Goal: Task Accomplishment & Management: Use online tool/utility

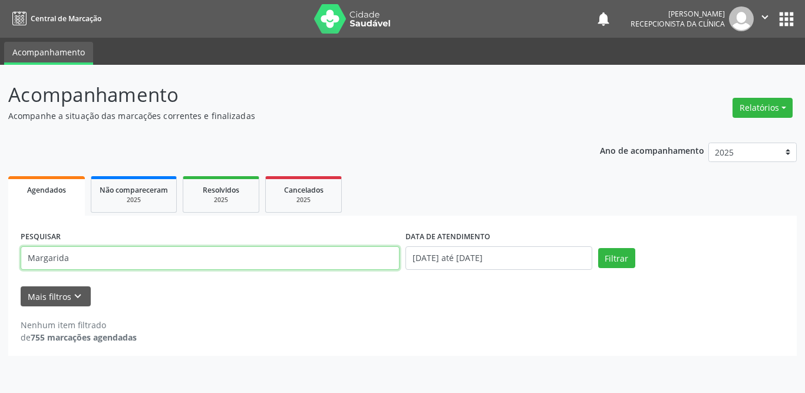
click at [0, 254] on div "Acompanhamento Acompanhe a situação das marcações correntes e finalizadas Relat…" at bounding box center [402, 229] width 805 height 328
type input "patricia"
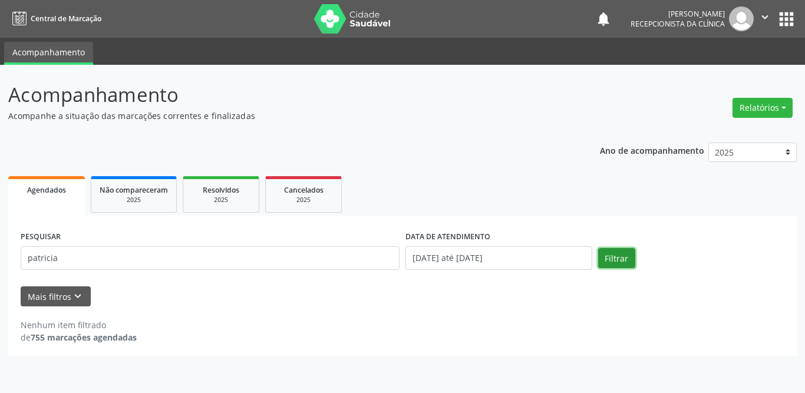
click at [611, 264] on button "Filtrar" at bounding box center [617, 258] width 37 height 20
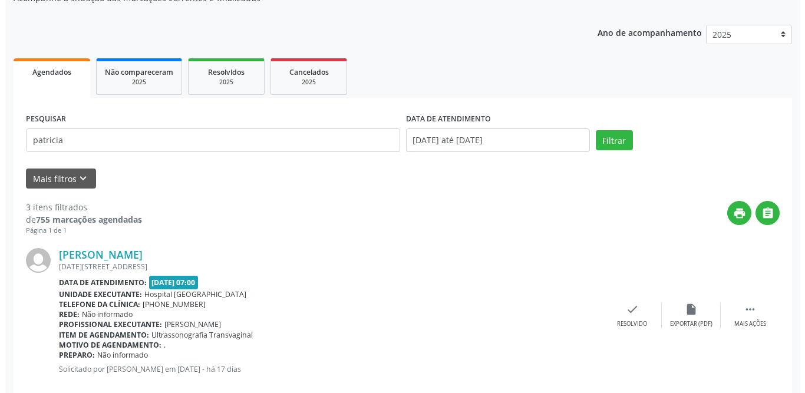
scroll to position [177, 0]
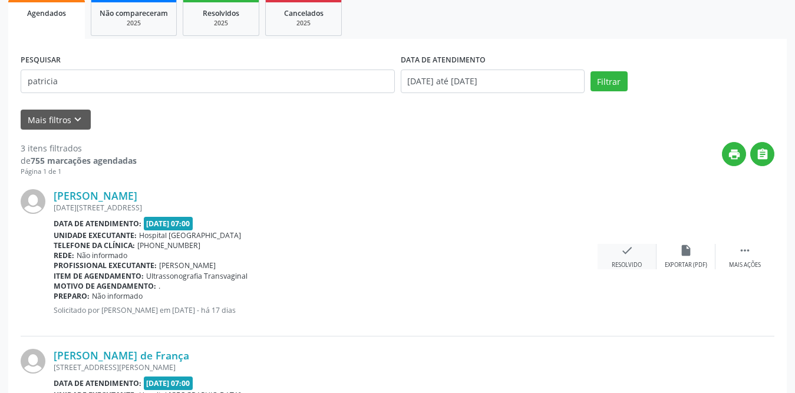
click at [626, 257] on icon "check" at bounding box center [627, 250] width 13 height 13
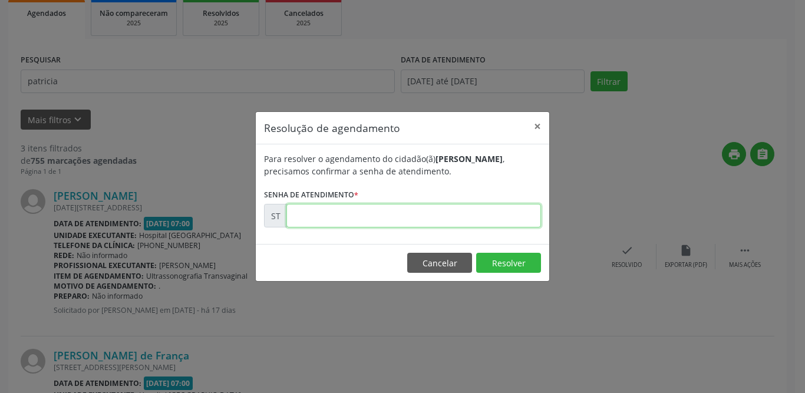
click at [338, 220] on input "text" at bounding box center [414, 216] width 255 height 24
type input "00024228"
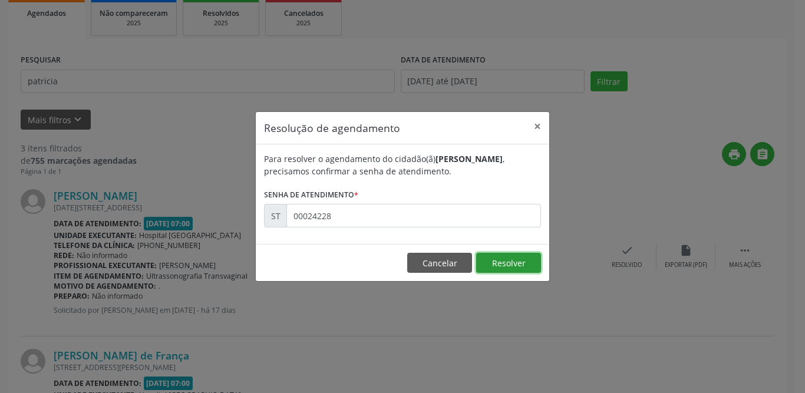
click at [506, 266] on button "Resolver" at bounding box center [508, 263] width 65 height 20
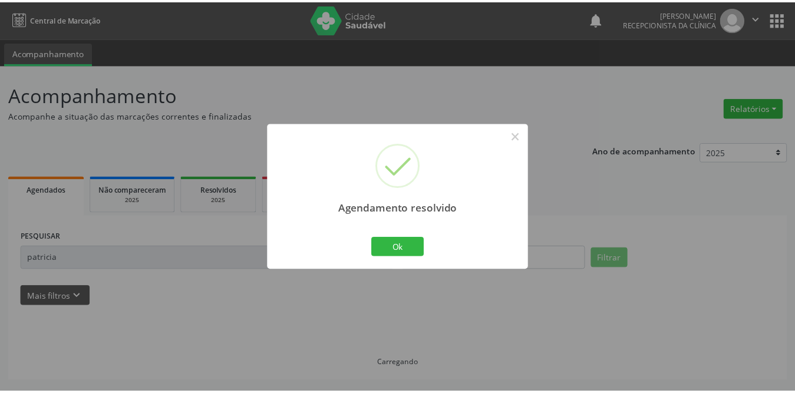
scroll to position [0, 0]
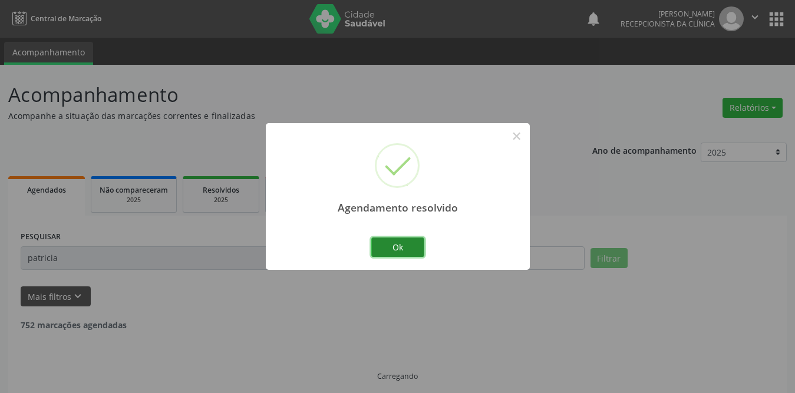
click at [410, 246] on button "Ok" at bounding box center [397, 248] width 53 height 20
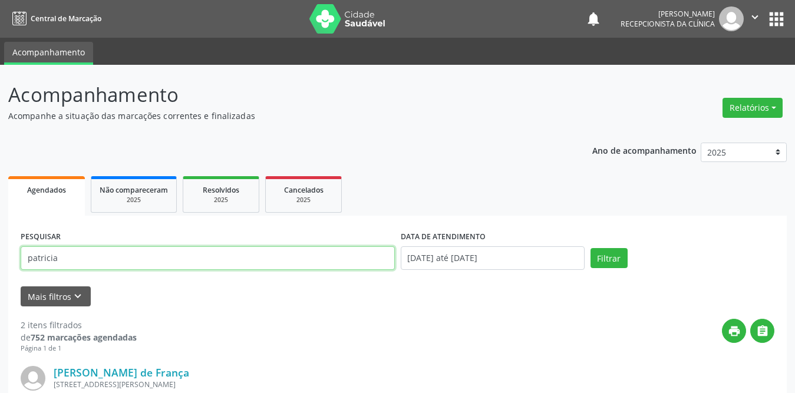
drag, startPoint x: 96, startPoint y: 258, endPoint x: 0, endPoint y: 239, distance: 97.8
click at [0, 243] on div "Acompanhamento Acompanhe a situação das marcações correntes e finalizadas Relat…" at bounding box center [397, 379] width 795 height 629
type input "francinaldo"
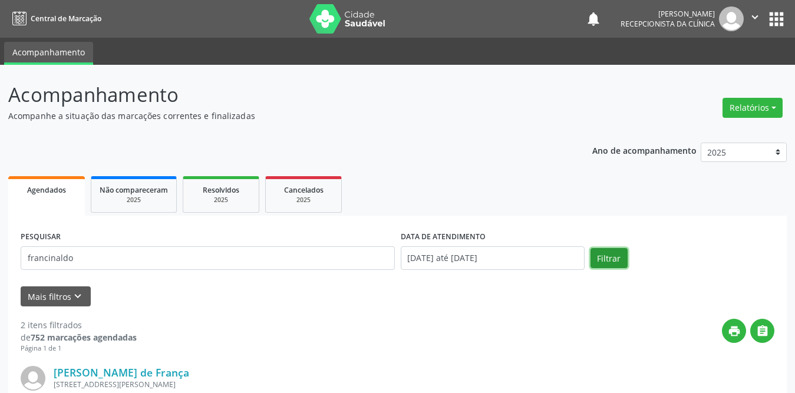
click at [616, 260] on button "Filtrar" at bounding box center [609, 258] width 37 height 20
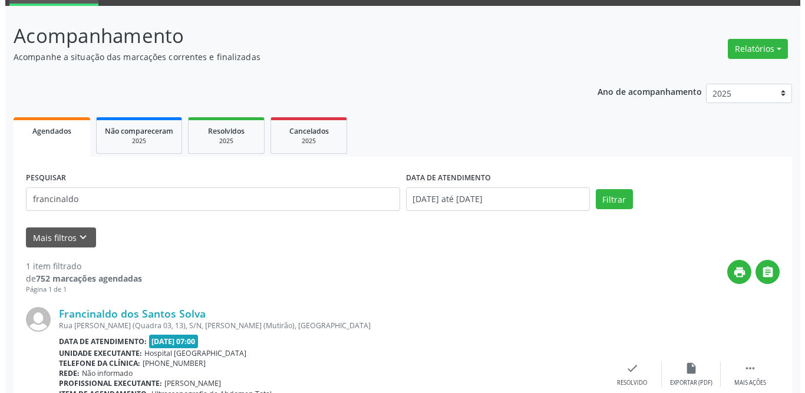
scroll to position [140, 0]
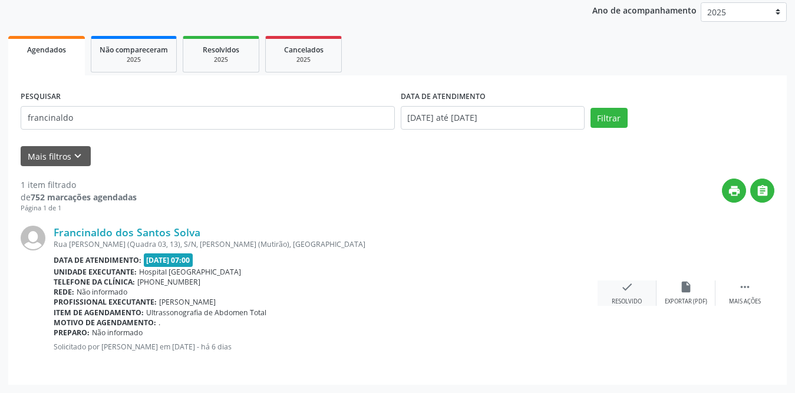
click at [624, 294] on div "check Resolvido" at bounding box center [627, 293] width 59 height 25
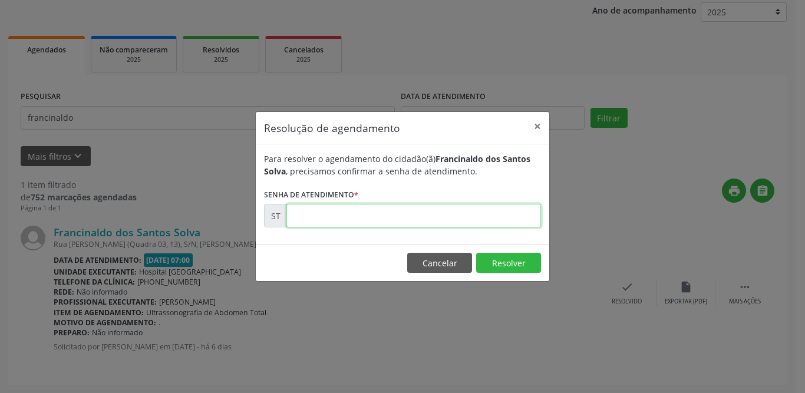
click at [393, 218] on input "text" at bounding box center [414, 216] width 255 height 24
type input "00027509"
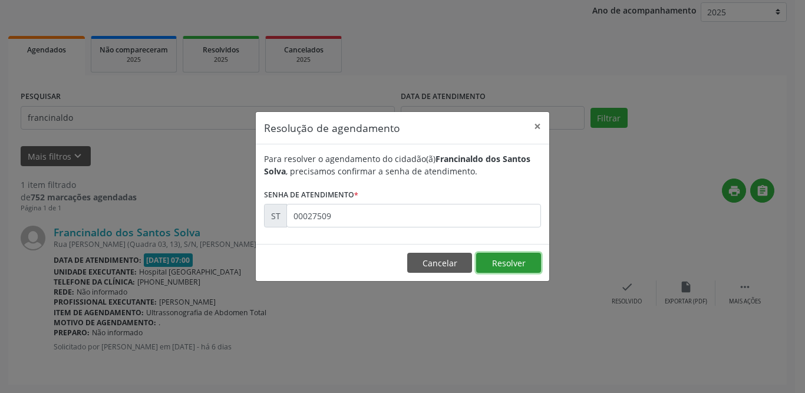
click at [530, 255] on button "Resolver" at bounding box center [508, 263] width 65 height 20
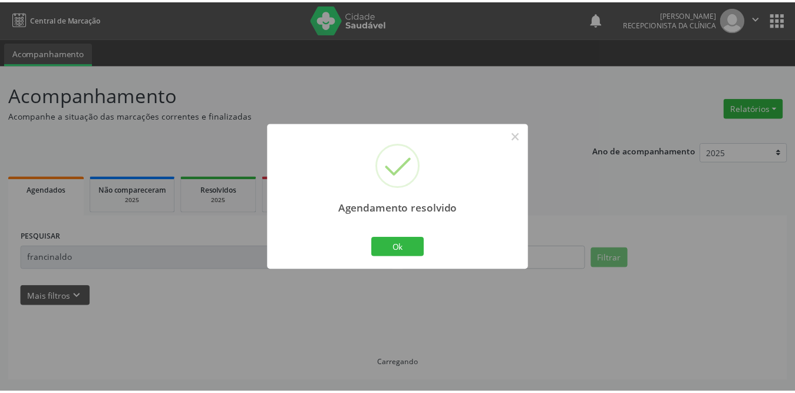
scroll to position [0, 0]
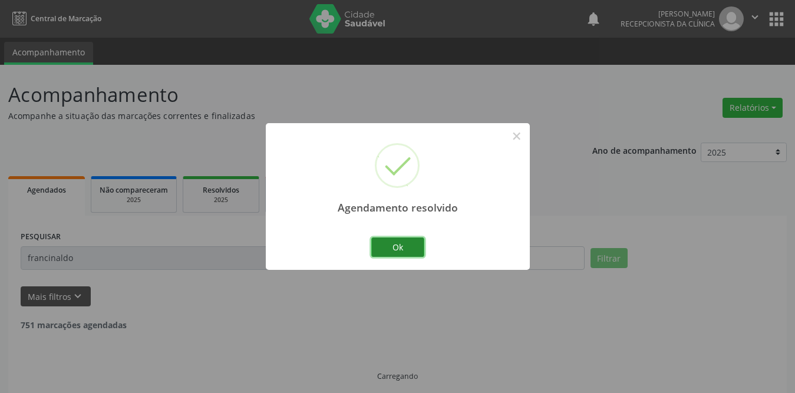
click at [409, 246] on button "Ok" at bounding box center [397, 248] width 53 height 20
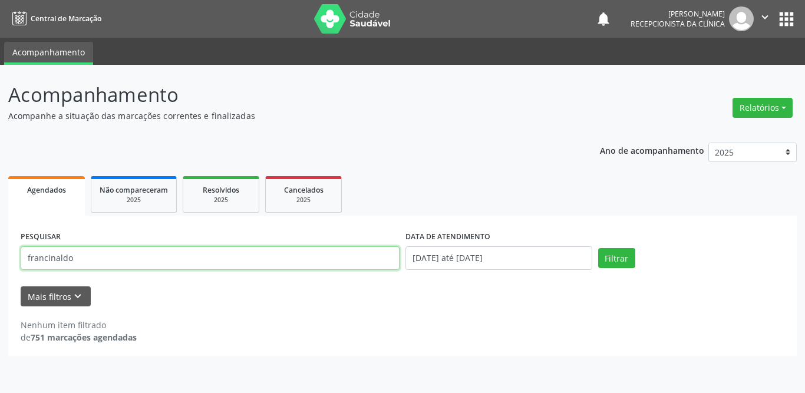
drag, startPoint x: 111, startPoint y: 259, endPoint x: 11, endPoint y: 257, distance: 100.3
click at [11, 257] on div "PESQUISAR francinaldo DATA DE ATENDIMENTO [DATE] até [DATE] Filtrar UNIDADE DE …" at bounding box center [402, 286] width 789 height 140
type input "[PERSON_NAME]"
click at [599, 248] on button "Filtrar" at bounding box center [617, 258] width 37 height 20
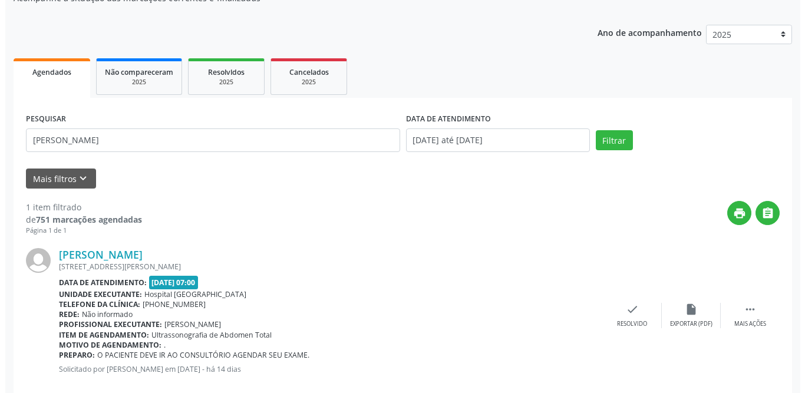
scroll to position [140, 0]
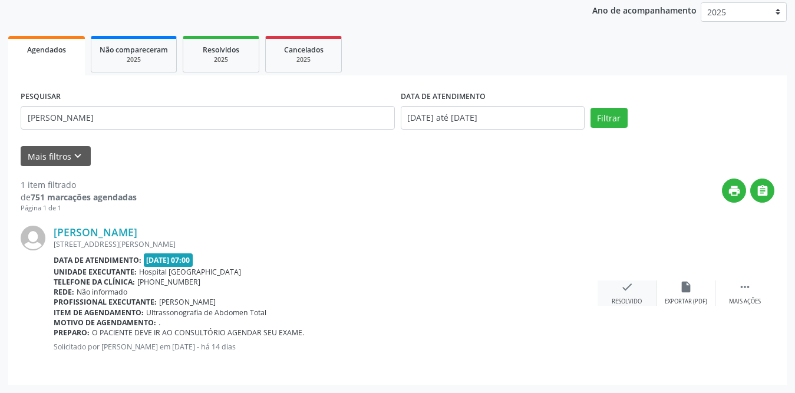
click at [625, 292] on icon "check" at bounding box center [627, 287] width 13 height 13
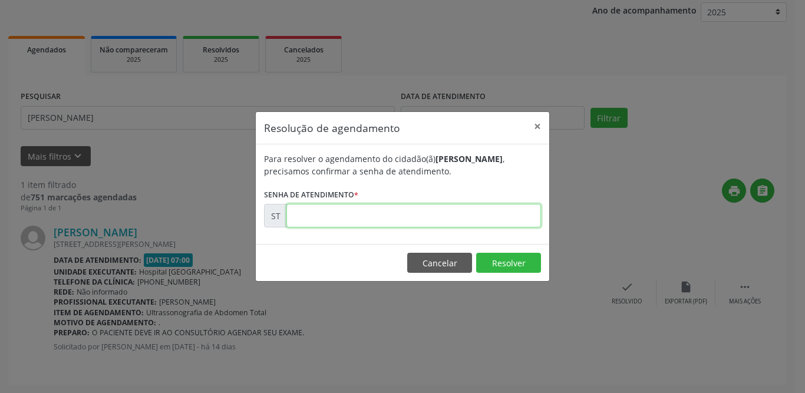
click at [374, 219] on input "text" at bounding box center [414, 216] width 255 height 24
type input "00025049"
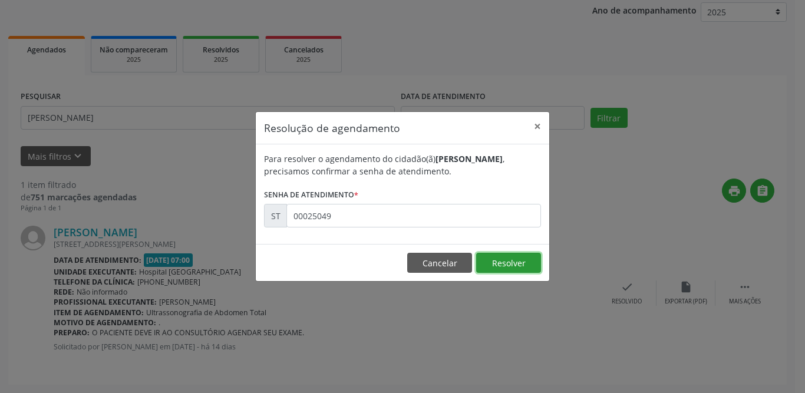
click at [510, 267] on button "Resolver" at bounding box center [508, 263] width 65 height 20
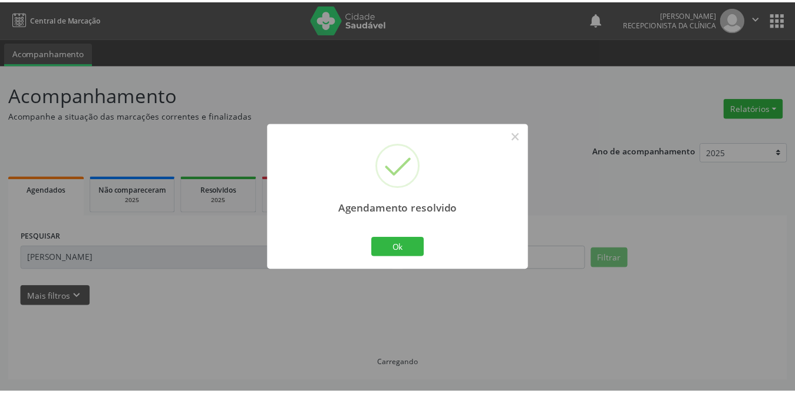
scroll to position [0, 0]
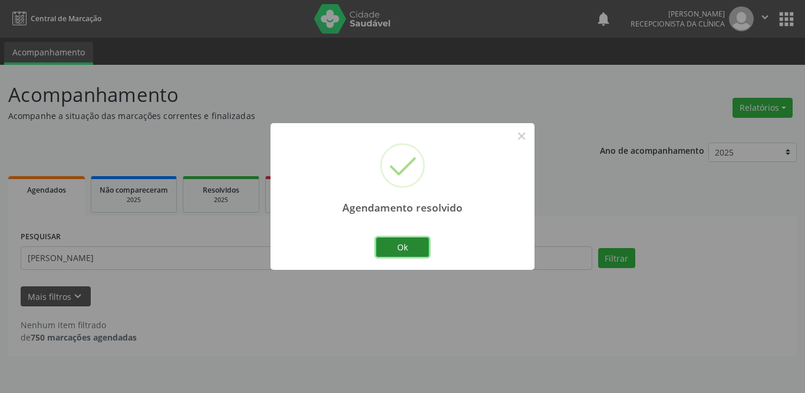
click at [399, 242] on button "Ok" at bounding box center [402, 248] width 53 height 20
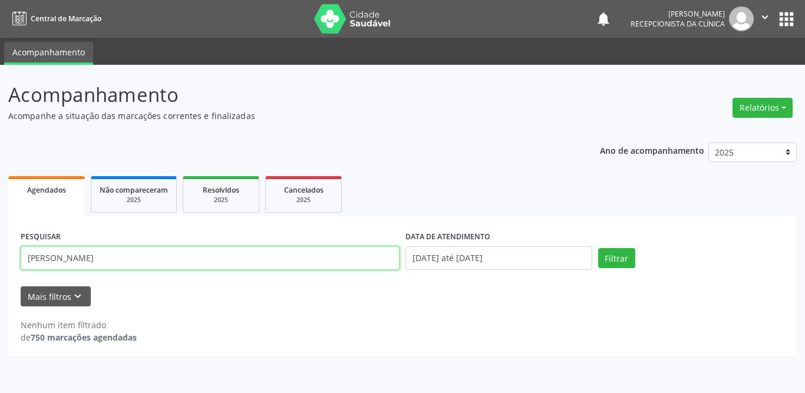
drag, startPoint x: 116, startPoint y: 264, endPoint x: 0, endPoint y: 256, distance: 116.5
click at [0, 258] on div "Acompanhamento Acompanhe a situação das marcações correntes e finalizadas Relat…" at bounding box center [402, 229] width 805 height 328
type input "[PERSON_NAME]"
click at [599, 248] on button "Filtrar" at bounding box center [617, 258] width 37 height 20
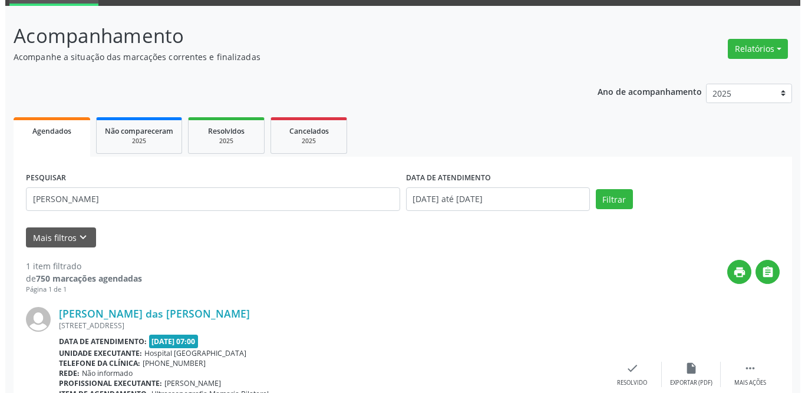
scroll to position [140, 0]
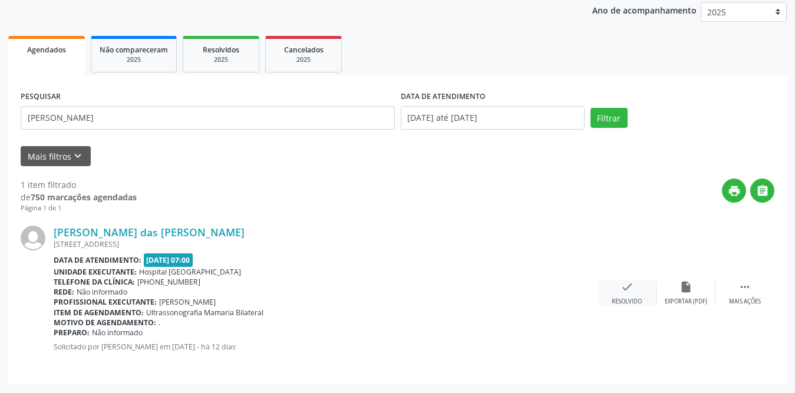
click at [626, 300] on div "Resolvido" at bounding box center [627, 302] width 30 height 8
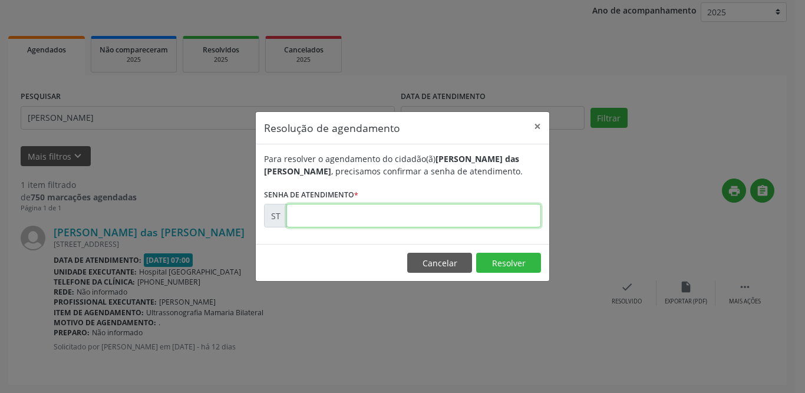
click at [296, 219] on input "text" at bounding box center [414, 216] width 255 height 24
type input "00026161"
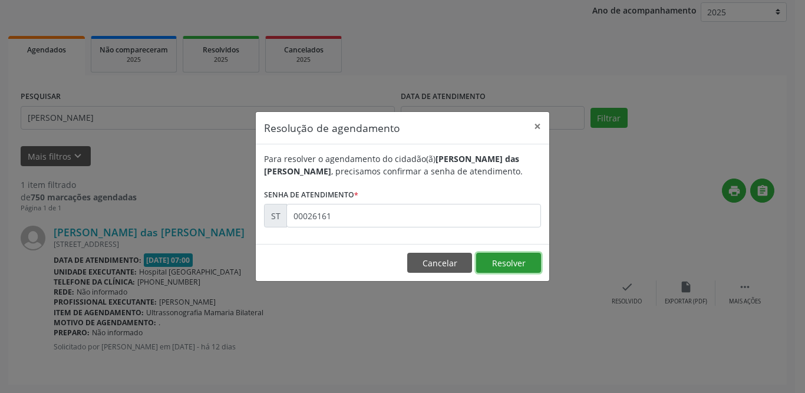
click at [497, 262] on button "Resolver" at bounding box center [508, 263] width 65 height 20
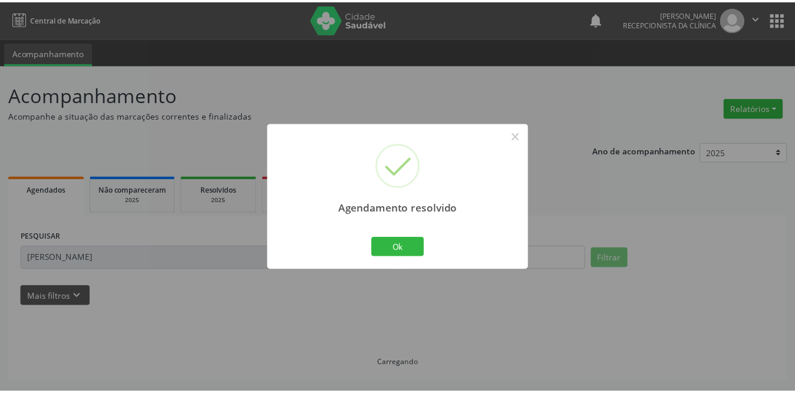
scroll to position [0, 0]
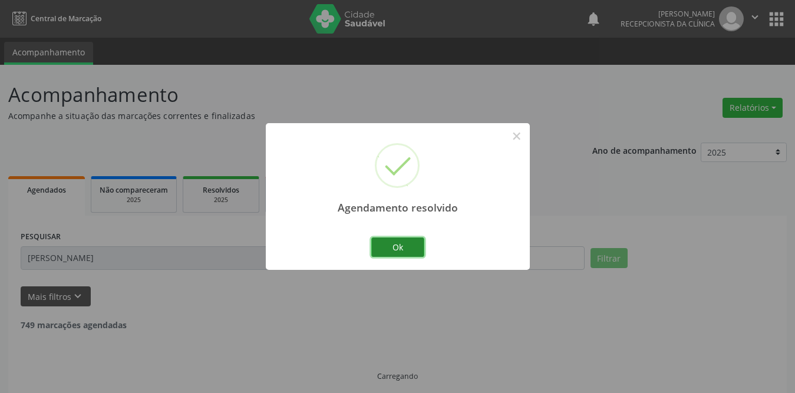
click at [400, 252] on button "Ok" at bounding box center [397, 248] width 53 height 20
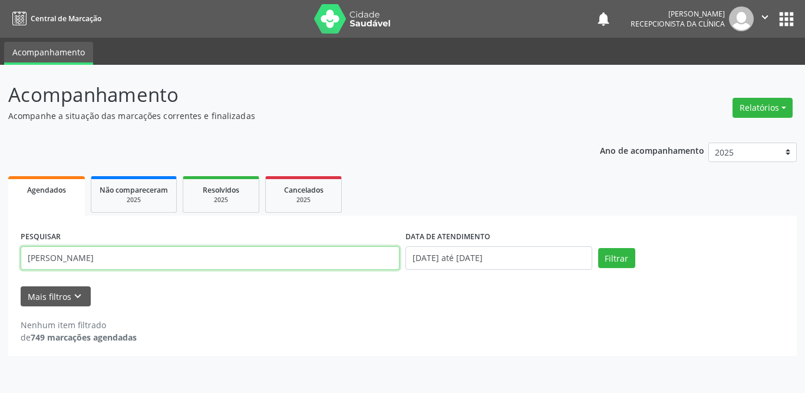
drag, startPoint x: 147, startPoint y: 257, endPoint x: 0, endPoint y: 254, distance: 146.9
click at [0, 254] on div "Acompanhamento Acompanhe a situação das marcações correntes e finalizadas Relat…" at bounding box center [402, 229] width 805 height 328
type input "[PERSON_NAME]"
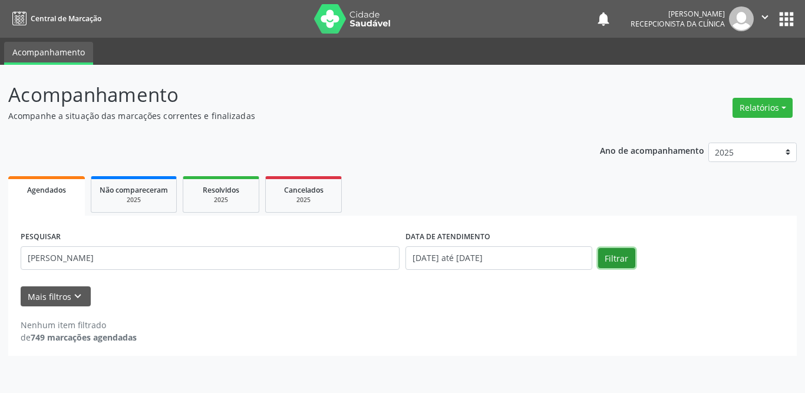
click at [622, 259] on button "Filtrar" at bounding box center [617, 258] width 37 height 20
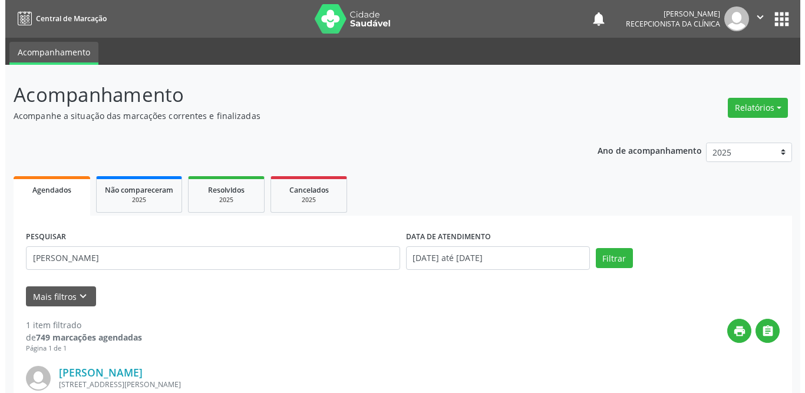
scroll to position [140, 0]
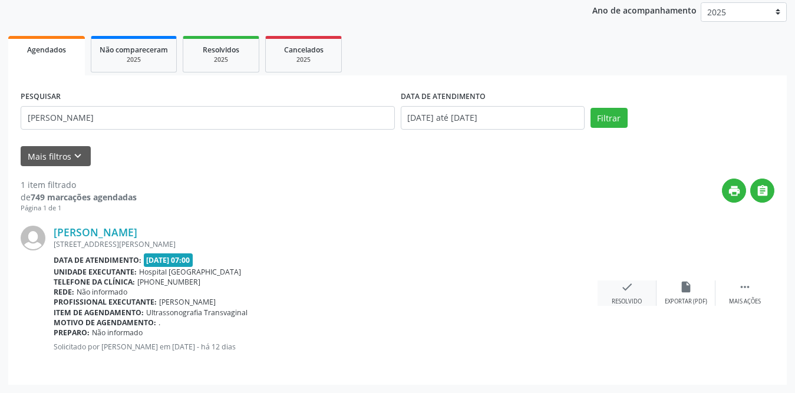
click at [619, 288] on div "check Resolvido" at bounding box center [627, 293] width 59 height 25
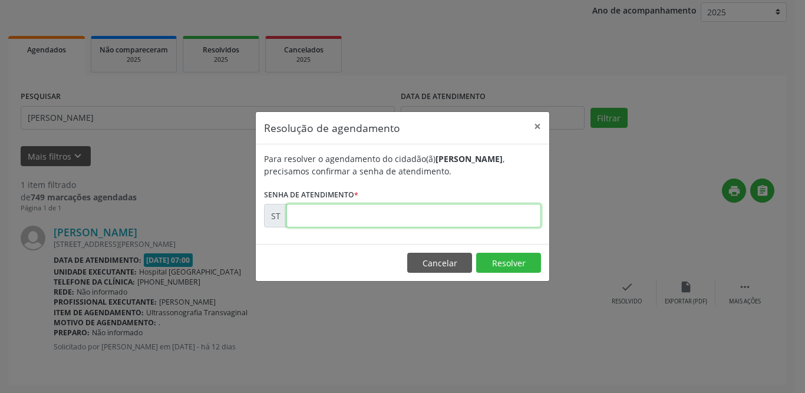
click at [396, 221] on input "text" at bounding box center [414, 216] width 255 height 24
type input "00025776"
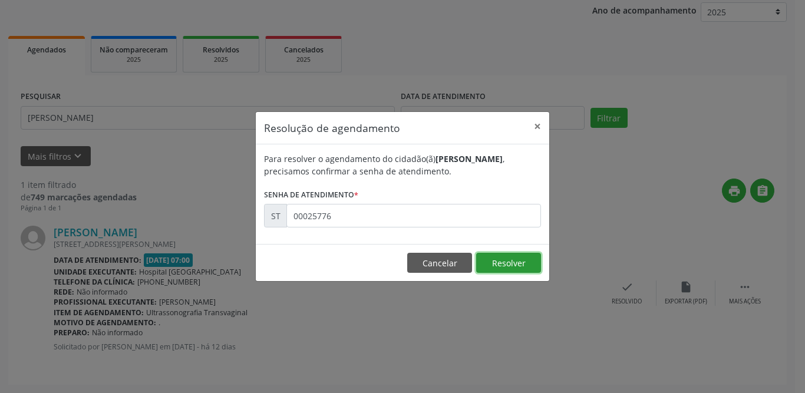
click at [498, 265] on button "Resolver" at bounding box center [508, 263] width 65 height 20
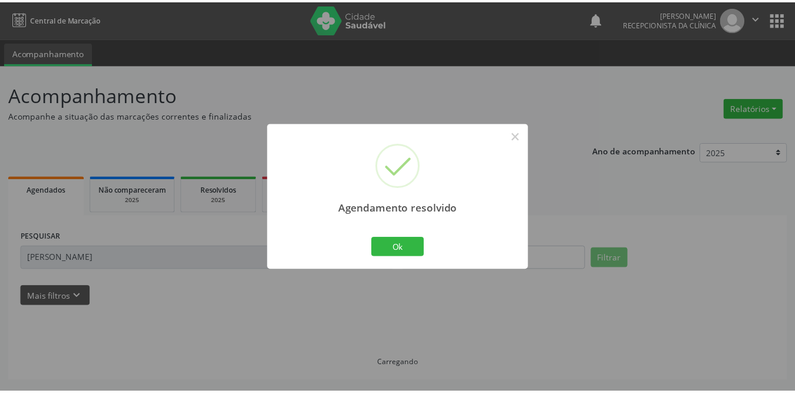
scroll to position [0, 0]
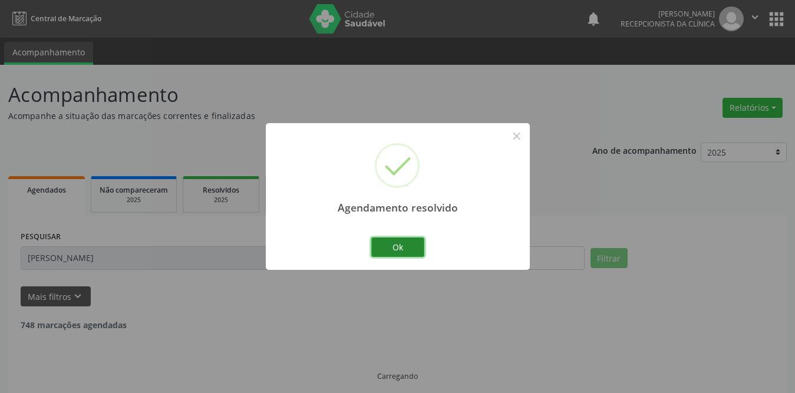
click at [387, 251] on button "Ok" at bounding box center [397, 248] width 53 height 20
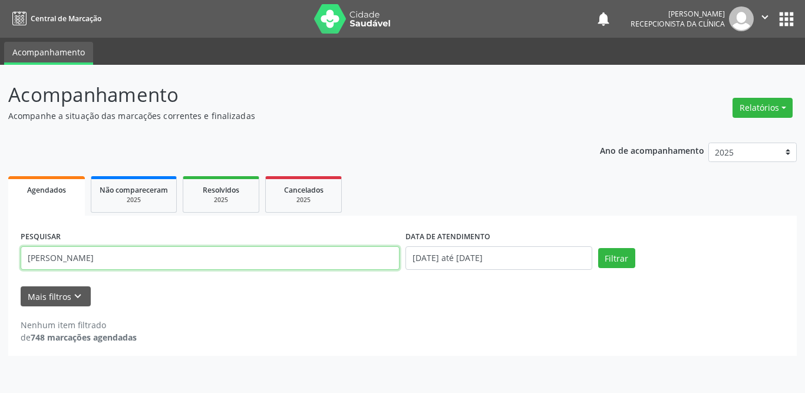
drag, startPoint x: 143, startPoint y: 255, endPoint x: 0, endPoint y: 252, distance: 143.3
click at [0, 252] on div "Acompanhamento Acompanhe a situação das marcações correntes e finalizadas Relat…" at bounding box center [402, 229] width 805 height 328
type input "cleidilene"
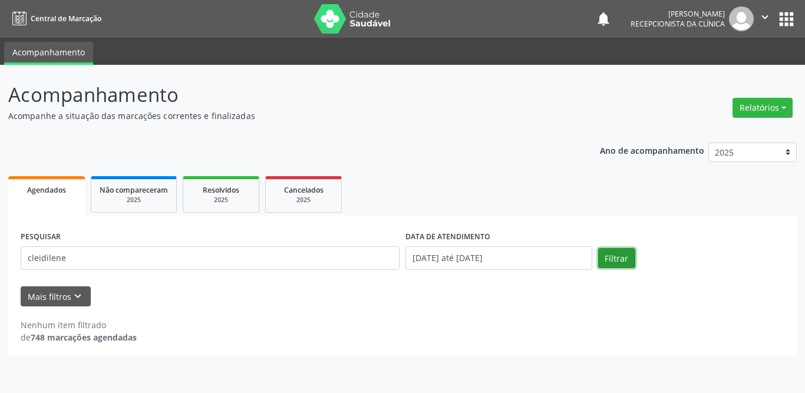
click at [622, 261] on button "Filtrar" at bounding box center [617, 258] width 37 height 20
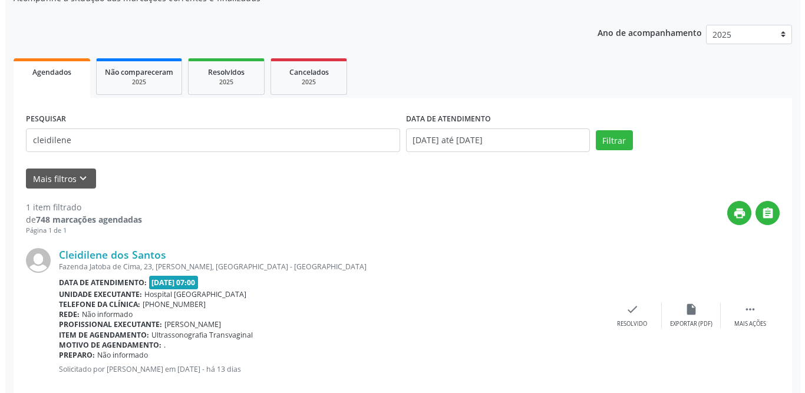
scroll to position [140, 0]
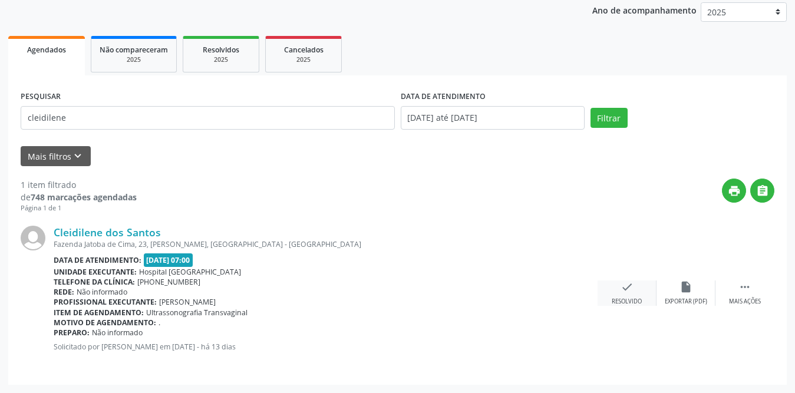
click at [624, 300] on div "Resolvido" at bounding box center [627, 302] width 30 height 8
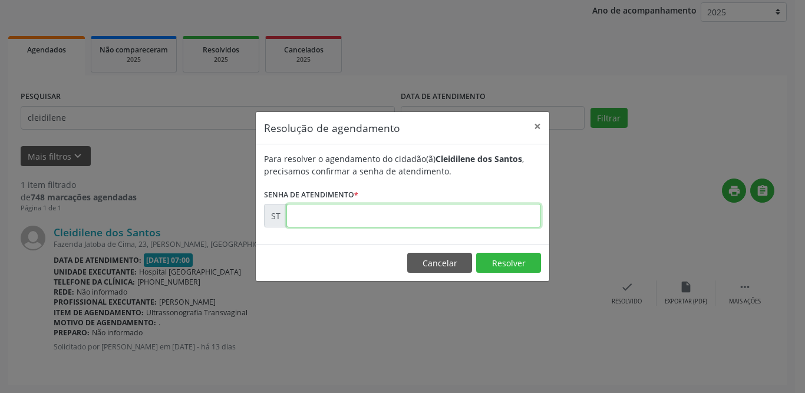
click at [399, 216] on input "text" at bounding box center [414, 216] width 255 height 24
type input "00025622"
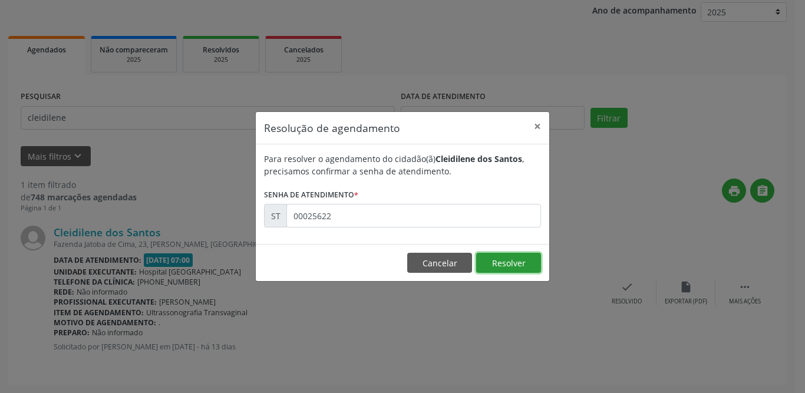
click at [506, 271] on button "Resolver" at bounding box center [508, 263] width 65 height 20
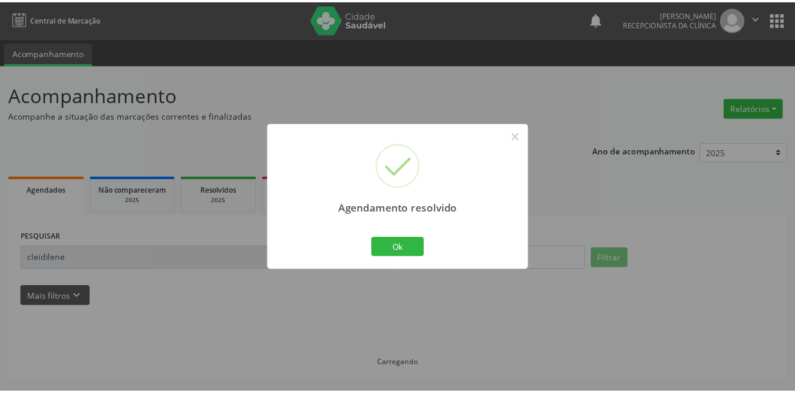
scroll to position [0, 0]
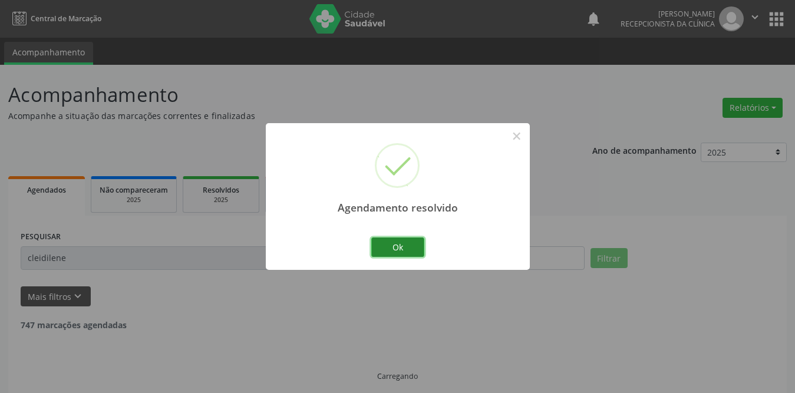
click at [413, 252] on button "Ok" at bounding box center [397, 248] width 53 height 20
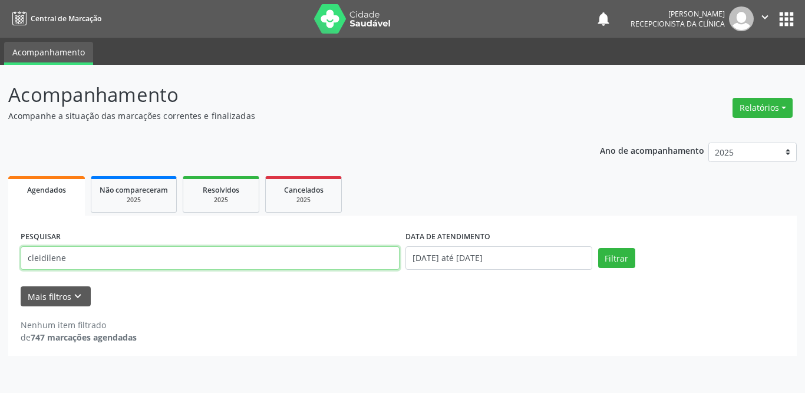
drag, startPoint x: 123, startPoint y: 255, endPoint x: 28, endPoint y: 255, distance: 94.9
click at [28, 255] on input "cleidilene" at bounding box center [210, 258] width 379 height 24
type input "[PERSON_NAME]"
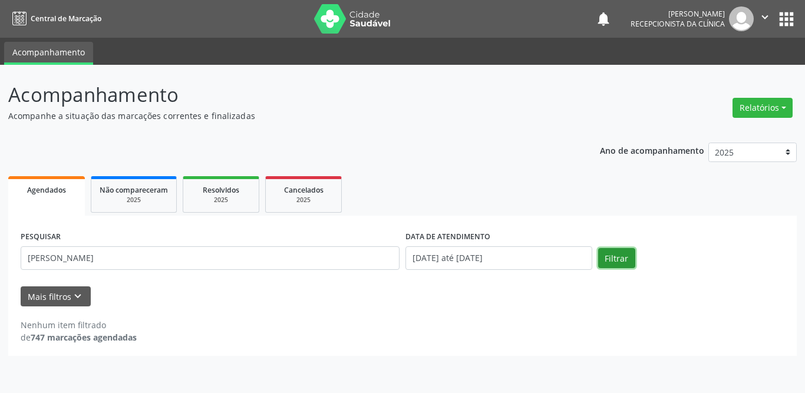
click at [616, 264] on button "Filtrar" at bounding box center [617, 258] width 37 height 20
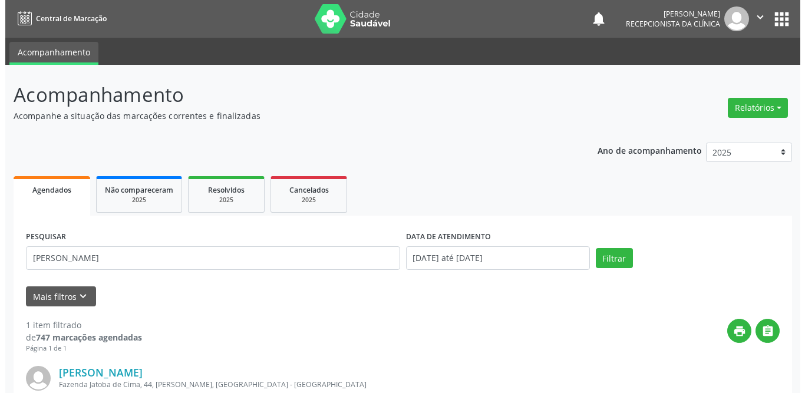
scroll to position [140, 0]
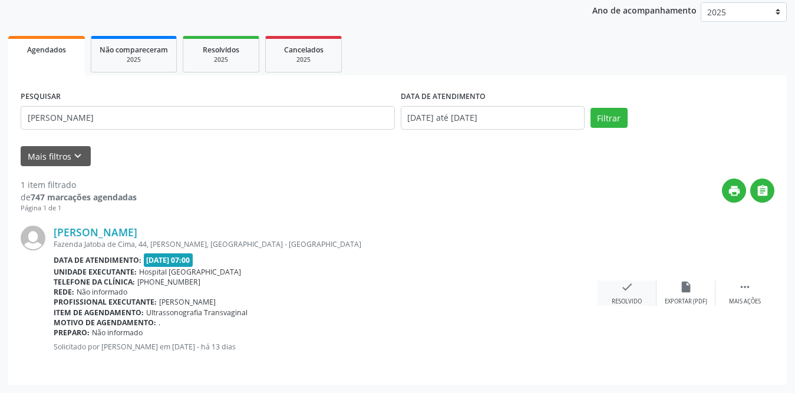
click at [632, 291] on icon "check" at bounding box center [627, 287] width 13 height 13
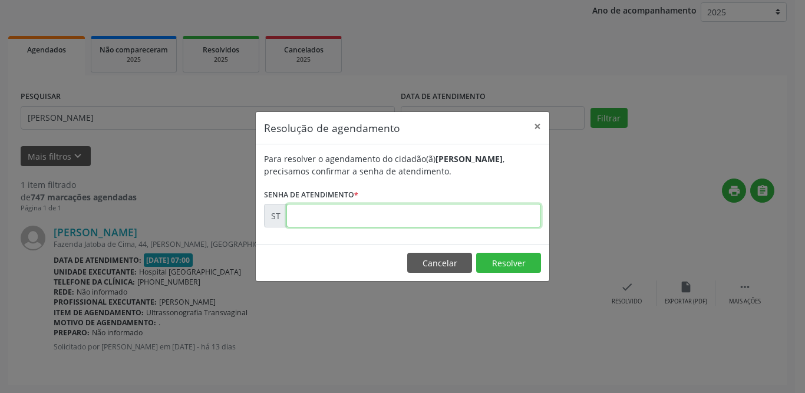
click at [413, 218] on input "text" at bounding box center [414, 216] width 255 height 24
type input "00025624"
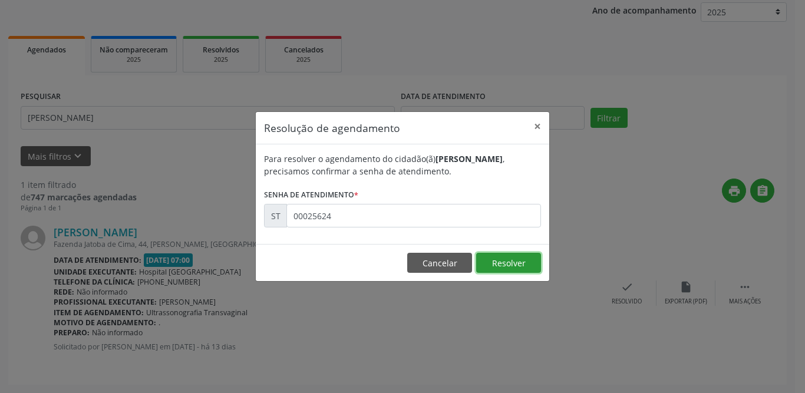
click at [511, 262] on button "Resolver" at bounding box center [508, 263] width 65 height 20
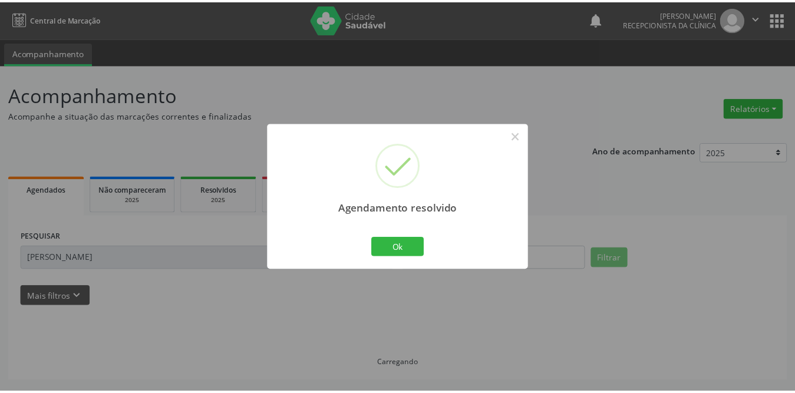
scroll to position [0, 0]
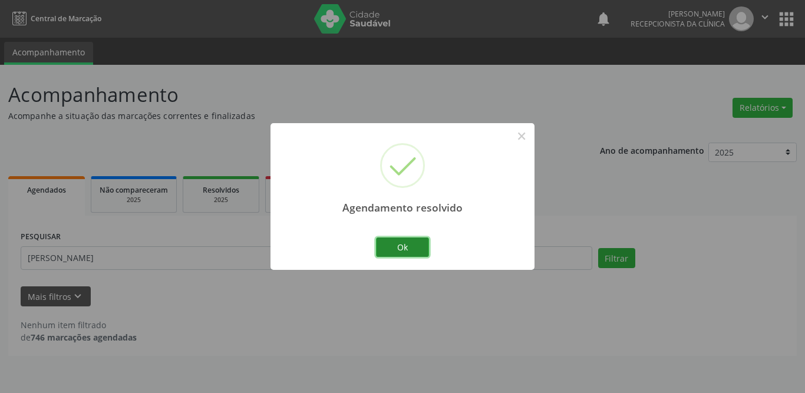
click at [419, 248] on button "Ok" at bounding box center [402, 248] width 53 height 20
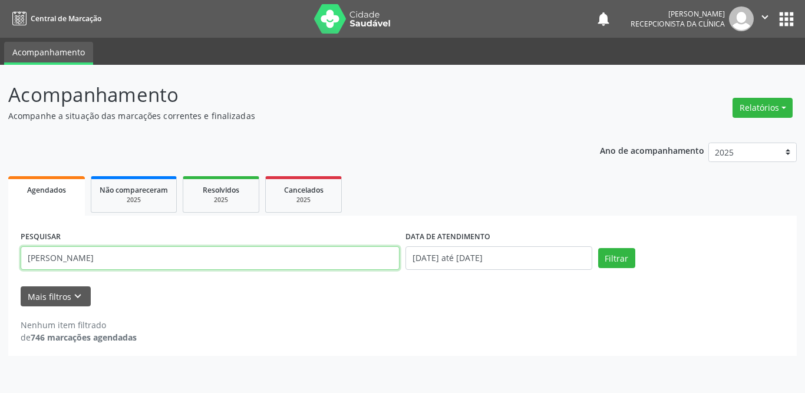
drag, startPoint x: 81, startPoint y: 260, endPoint x: 0, endPoint y: 251, distance: 81.9
click at [0, 251] on div "Acompanhamento Acompanhe a situação das marcações correntes e finalizadas Relat…" at bounding box center [402, 229] width 805 height 328
type input "luani"
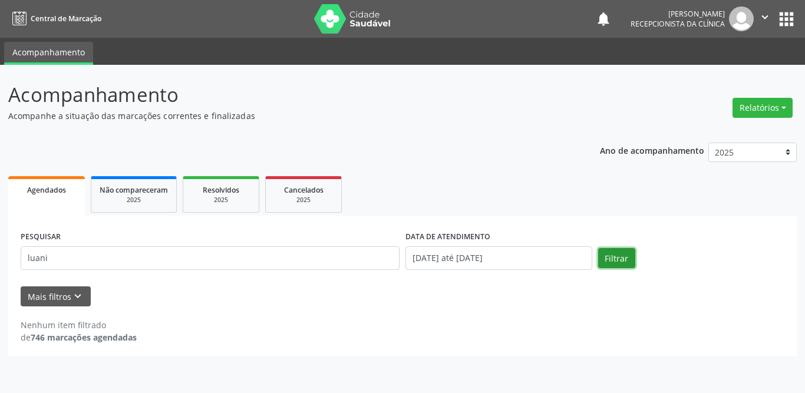
click at [622, 258] on button "Filtrar" at bounding box center [617, 258] width 37 height 20
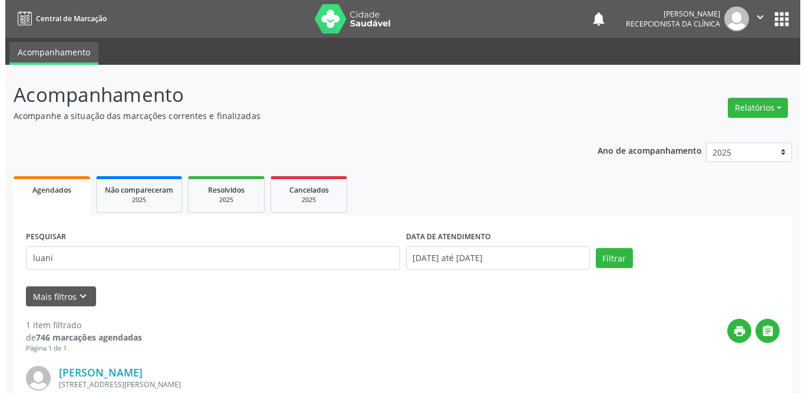
scroll to position [140, 0]
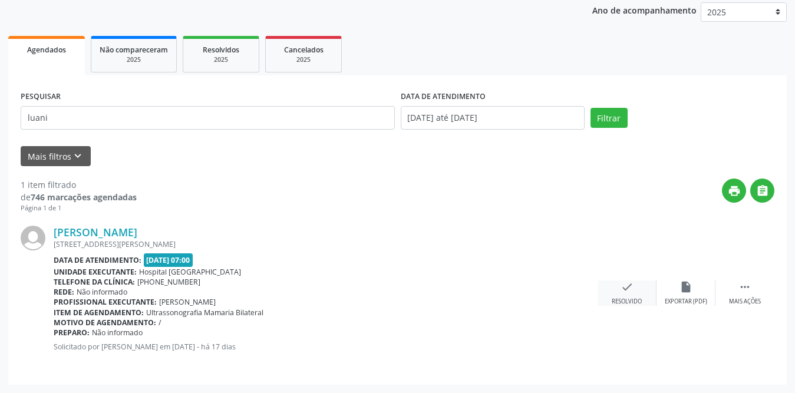
click at [626, 298] on div "Resolvido" at bounding box center [627, 302] width 30 height 8
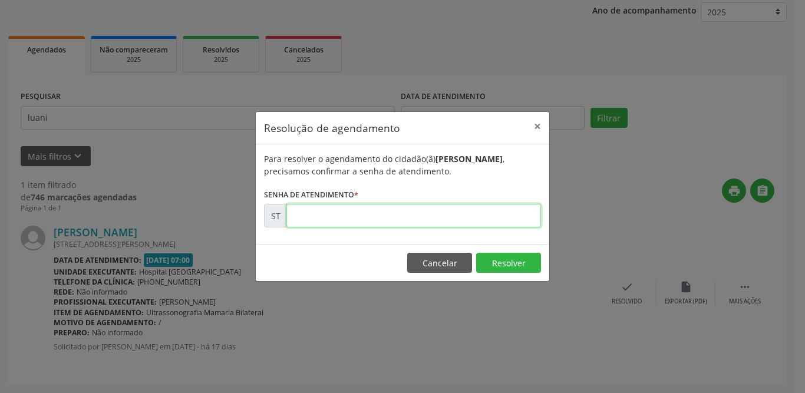
click at [413, 208] on input "text" at bounding box center [414, 216] width 255 height 24
type input "00024085"
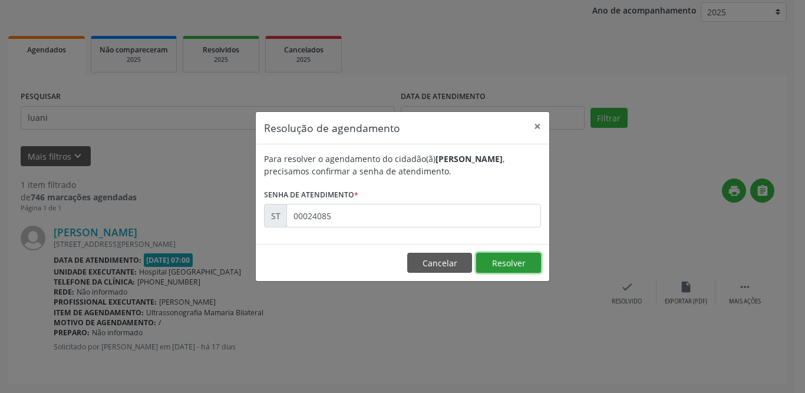
click at [510, 268] on button "Resolver" at bounding box center [508, 263] width 65 height 20
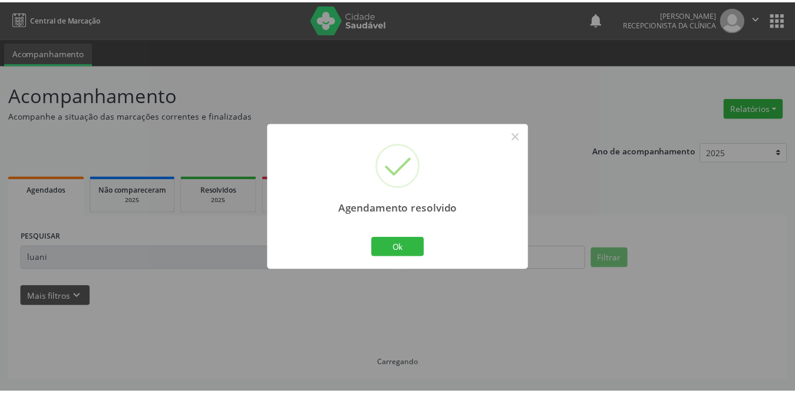
scroll to position [0, 0]
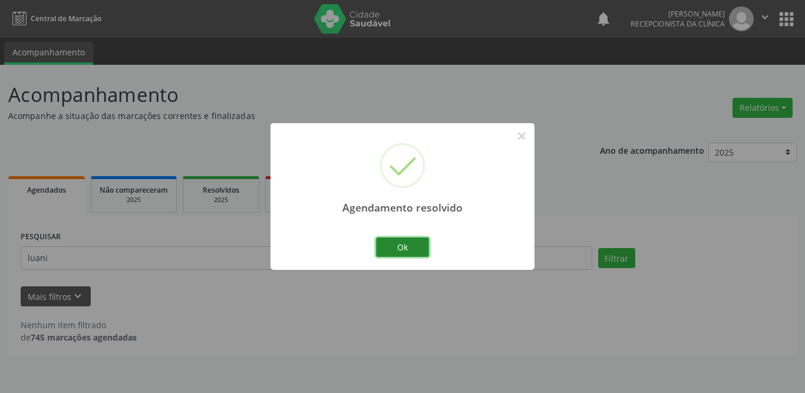
click at [419, 247] on button "Ok" at bounding box center [402, 248] width 53 height 20
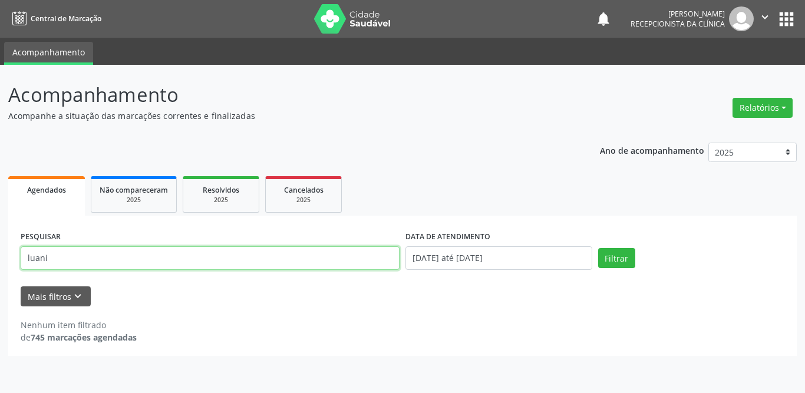
drag, startPoint x: 90, startPoint y: 259, endPoint x: 5, endPoint y: 257, distance: 84.9
click at [6, 256] on div "Acompanhamento Acompanhe a situação das marcações correntes e finalizadas Relat…" at bounding box center [402, 229] width 805 height 328
type input "isaque"
click at [599, 248] on button "Filtrar" at bounding box center [617, 258] width 37 height 20
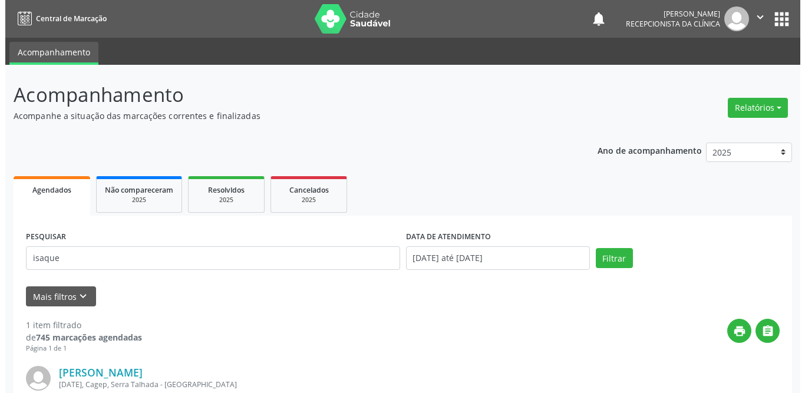
scroll to position [140, 0]
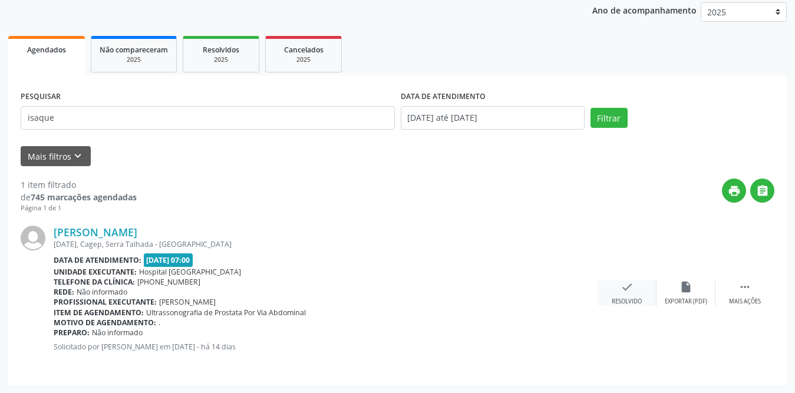
click at [631, 288] on icon "check" at bounding box center [627, 287] width 13 height 13
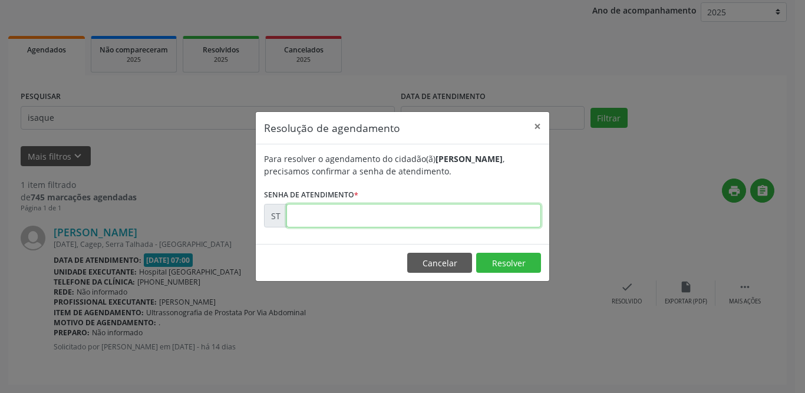
click at [333, 213] on input "text" at bounding box center [414, 216] width 255 height 24
type input "00024223"
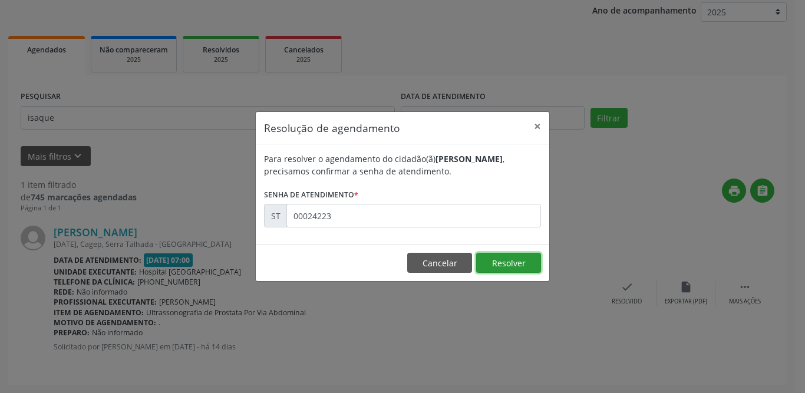
click at [502, 261] on button "Resolver" at bounding box center [508, 263] width 65 height 20
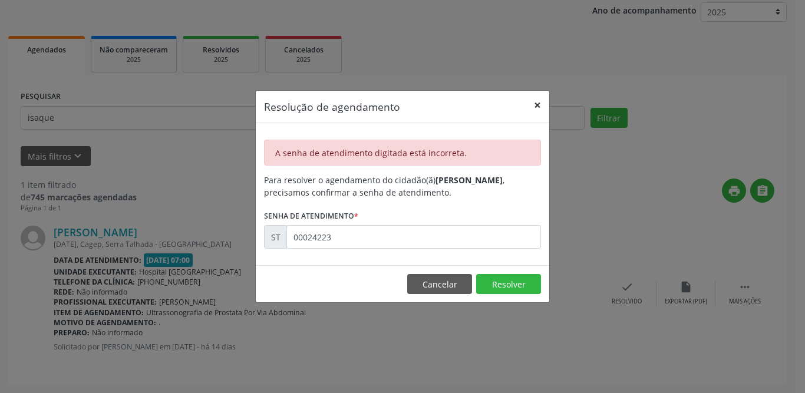
click at [537, 101] on button "×" at bounding box center [538, 105] width 24 height 29
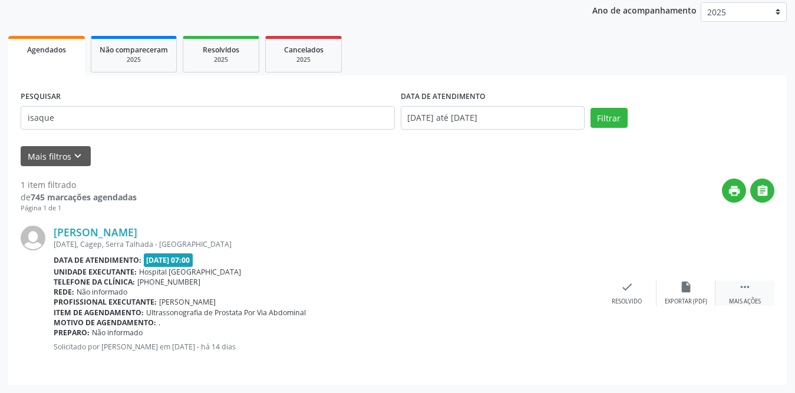
click at [741, 291] on icon "" at bounding box center [745, 287] width 13 height 13
click at [579, 298] on div "Imprimir" at bounding box center [568, 302] width 27 height 8
click at [446, 295] on div "check Resolvido" at bounding box center [450, 293] width 59 height 25
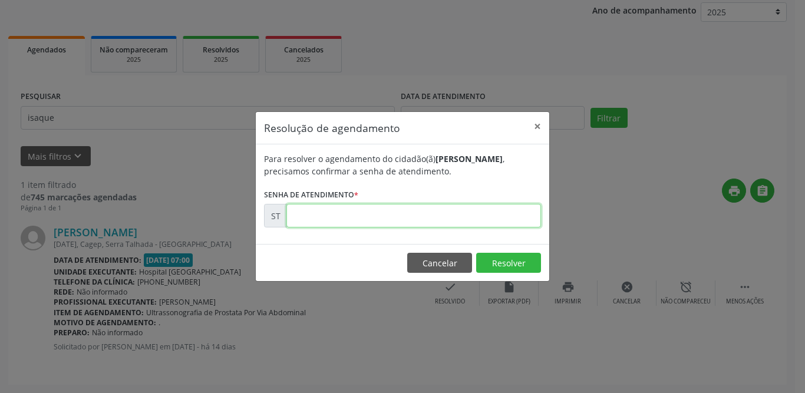
click at [344, 212] on input "text" at bounding box center [414, 216] width 255 height 24
type input "00025223"
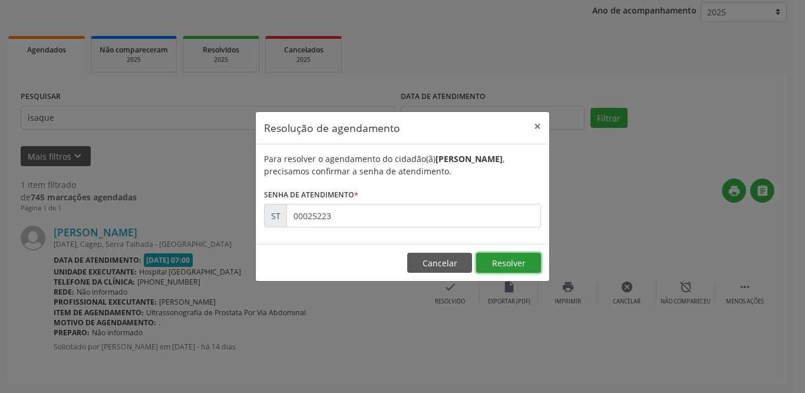
click at [509, 264] on button "Resolver" at bounding box center [508, 263] width 65 height 20
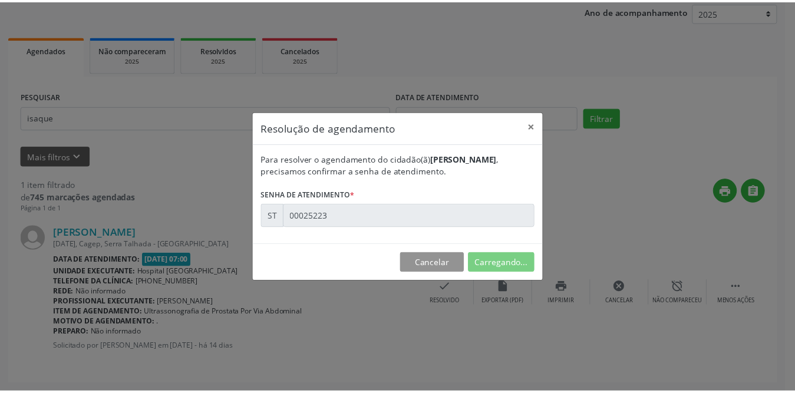
scroll to position [0, 0]
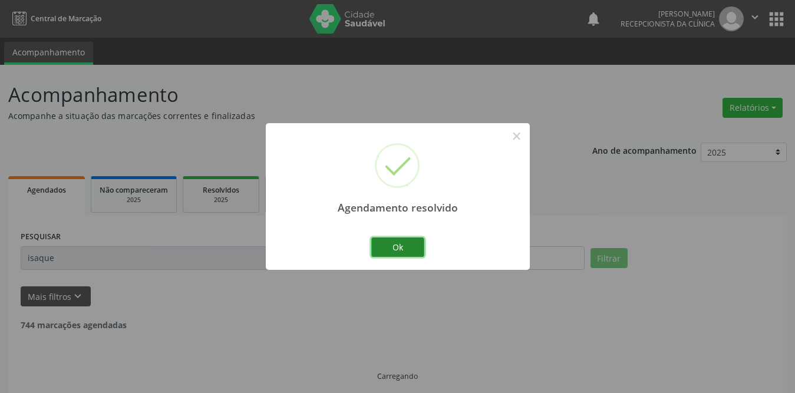
click at [412, 247] on button "Ok" at bounding box center [397, 248] width 53 height 20
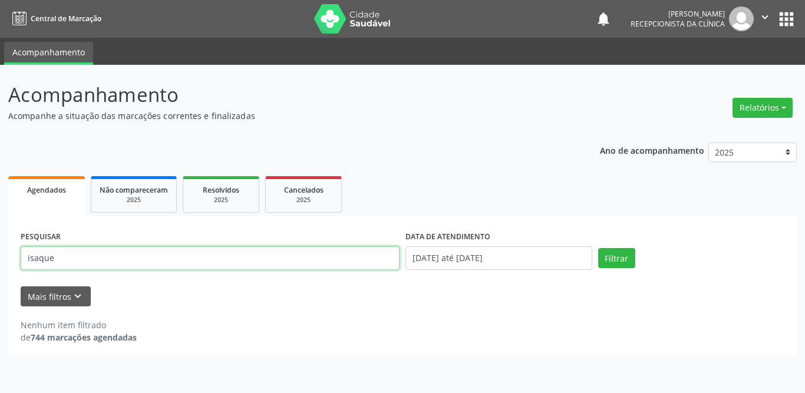
drag, startPoint x: 88, startPoint y: 254, endPoint x: 11, endPoint y: 251, distance: 77.3
click at [11, 251] on div "PESQUISAR isaque DATA DE ATENDIMENTO [DATE] até [DATE] Filtrar UNIDADE DE REFER…" at bounding box center [402, 286] width 789 height 140
type input "[PERSON_NAME]"
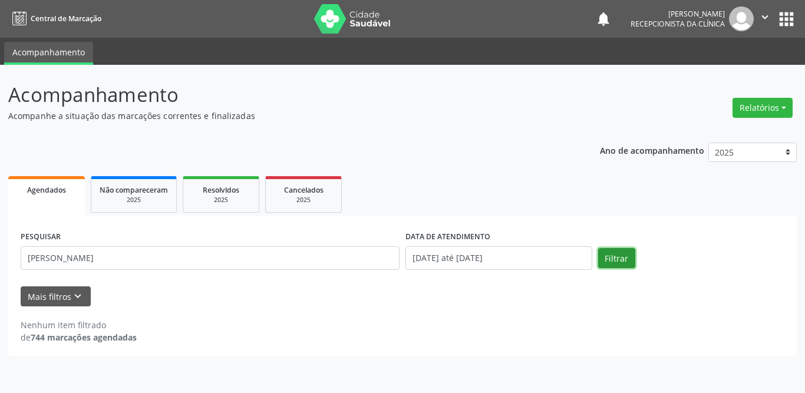
click at [601, 257] on button "Filtrar" at bounding box center [617, 258] width 37 height 20
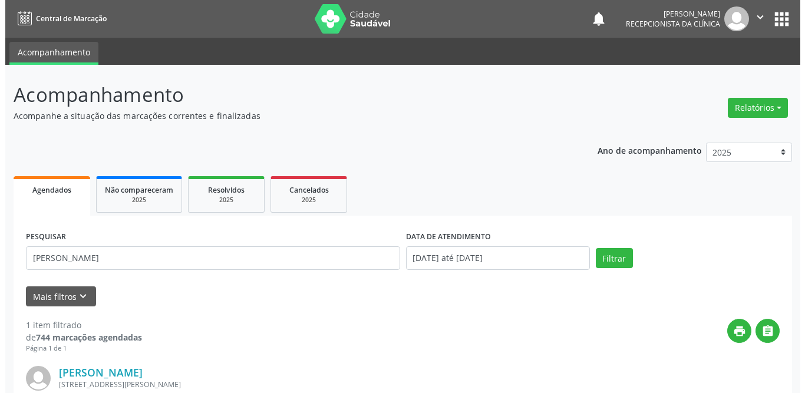
scroll to position [140, 0]
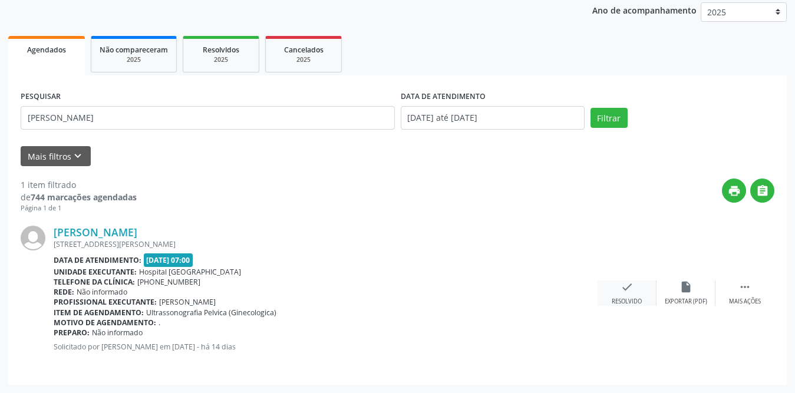
click at [634, 287] on div "check Resolvido" at bounding box center [627, 293] width 59 height 25
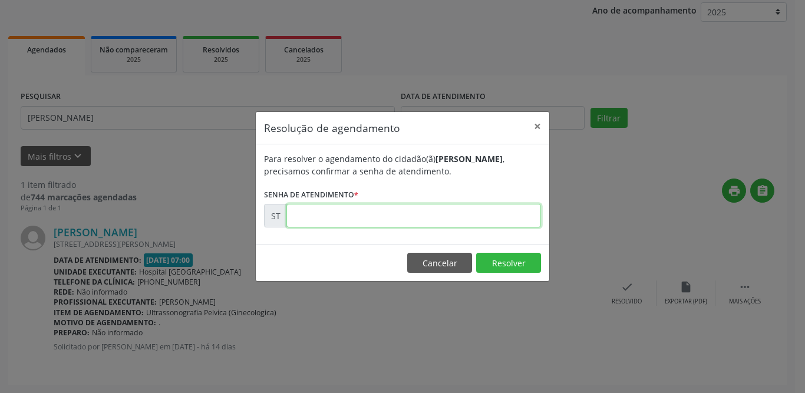
click at [370, 218] on input "text" at bounding box center [414, 216] width 255 height 24
type input "00025278"
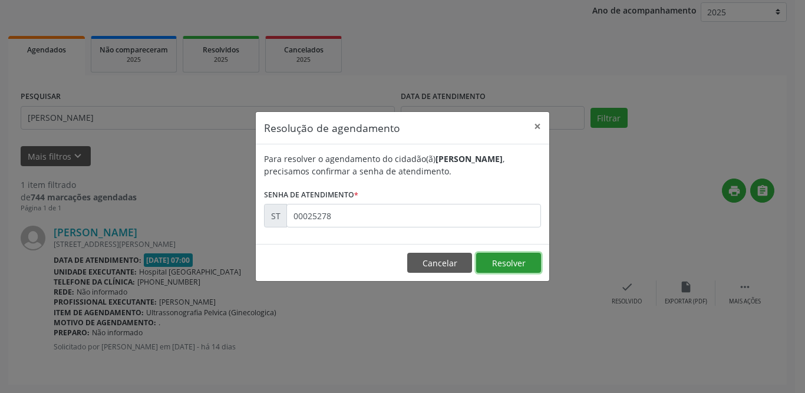
click at [499, 265] on button "Resolver" at bounding box center [508, 263] width 65 height 20
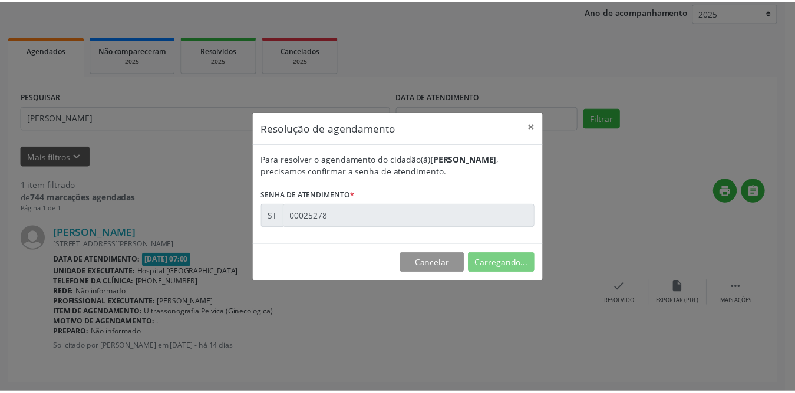
scroll to position [0, 0]
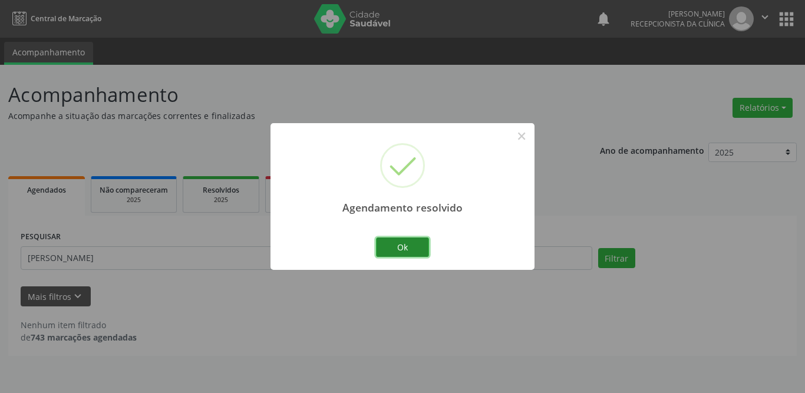
click at [410, 246] on button "Ok" at bounding box center [402, 248] width 53 height 20
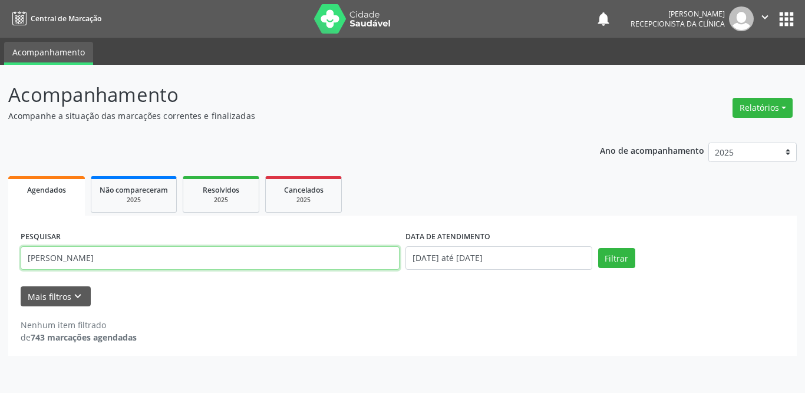
drag, startPoint x: 165, startPoint y: 261, endPoint x: 0, endPoint y: 268, distance: 164.7
click at [0, 268] on div "Acompanhamento Acompanhe a situação das marcações correntes e finalizadas Relat…" at bounding box center [402, 229] width 805 height 328
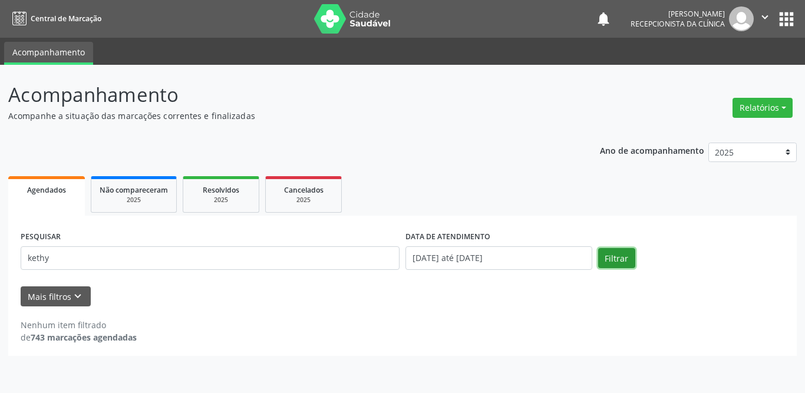
click at [611, 261] on button "Filtrar" at bounding box center [617, 258] width 37 height 20
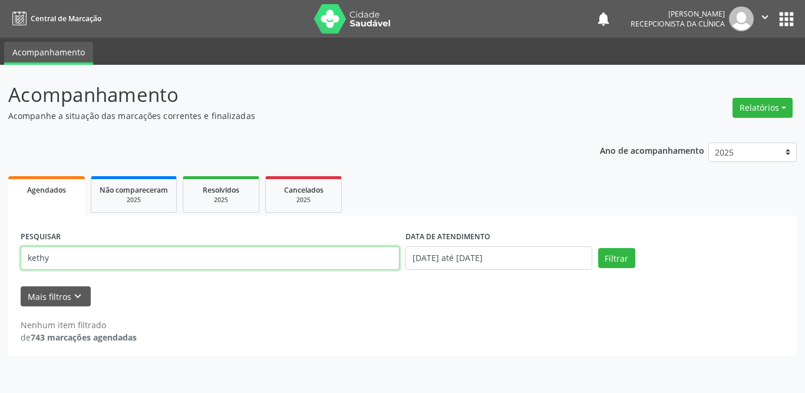
click at [101, 254] on input "kethy" at bounding box center [210, 258] width 379 height 24
type input "[DEMOGRAPHIC_DATA]"
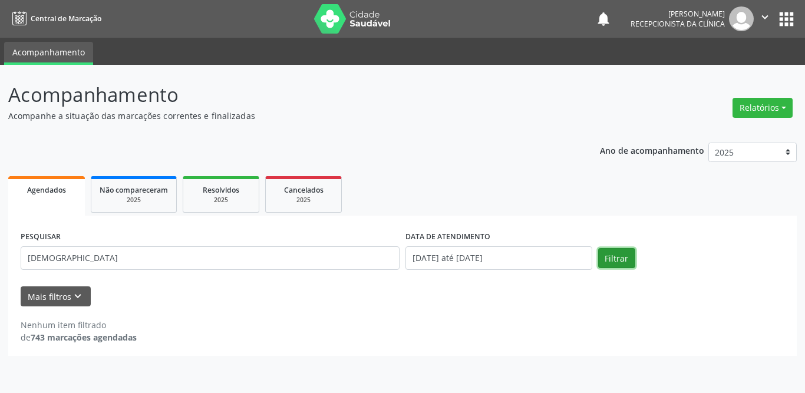
click at [617, 263] on button "Filtrar" at bounding box center [617, 258] width 37 height 20
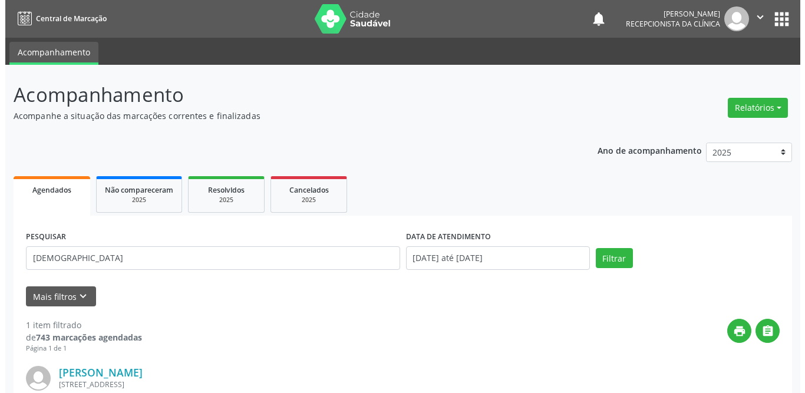
scroll to position [140, 0]
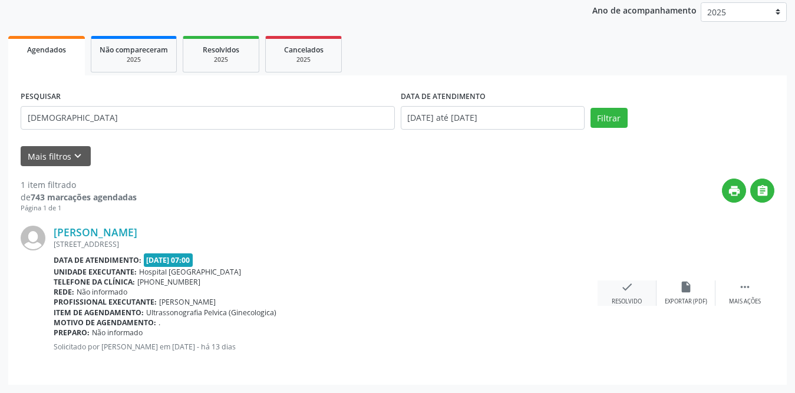
click at [614, 288] on div "check Resolvido" at bounding box center [627, 293] width 59 height 25
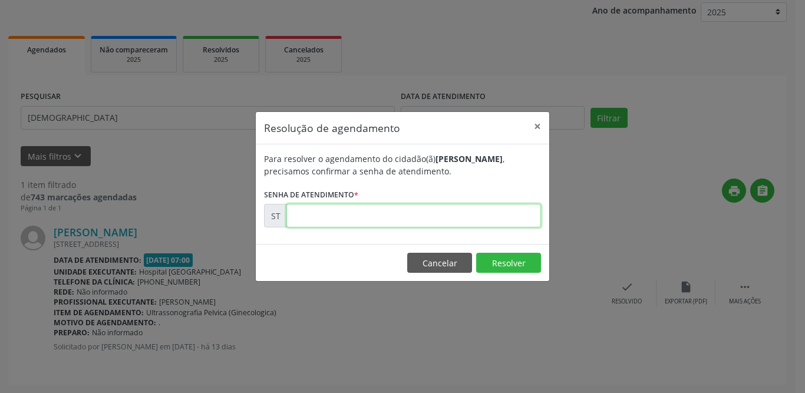
click at [520, 215] on input "text" at bounding box center [414, 216] width 255 height 24
type input "00025428"
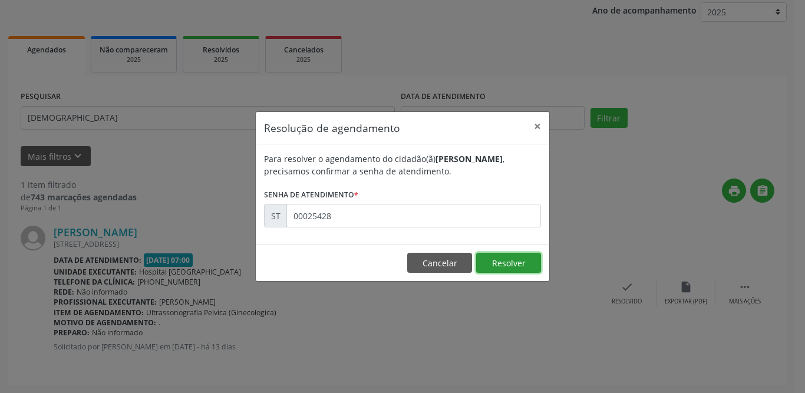
click at [507, 261] on button "Resolver" at bounding box center [508, 263] width 65 height 20
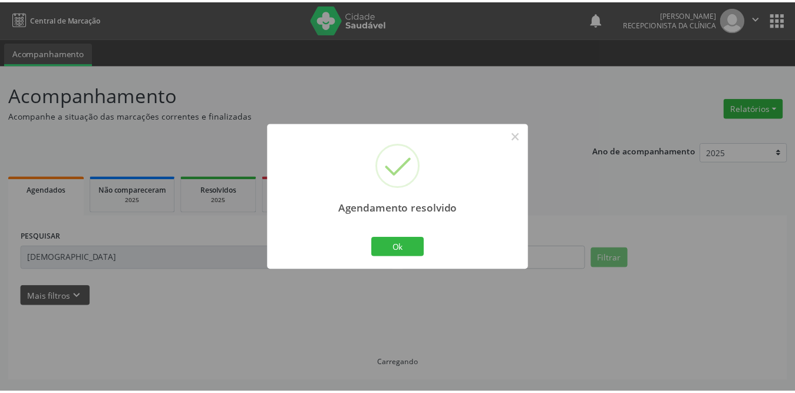
scroll to position [0, 0]
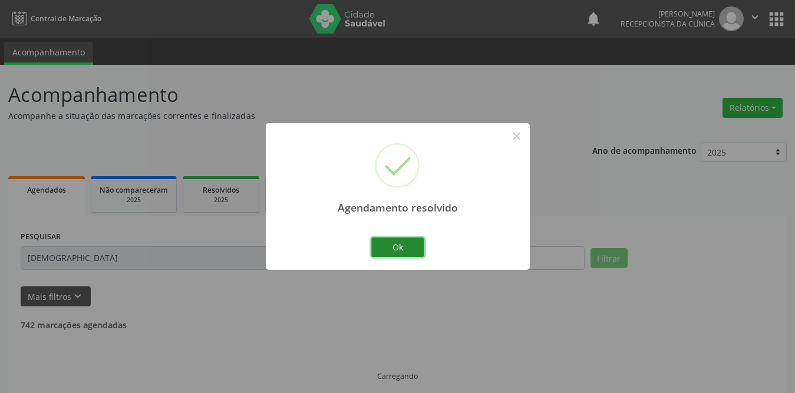
click at [411, 246] on button "Ok" at bounding box center [397, 248] width 53 height 20
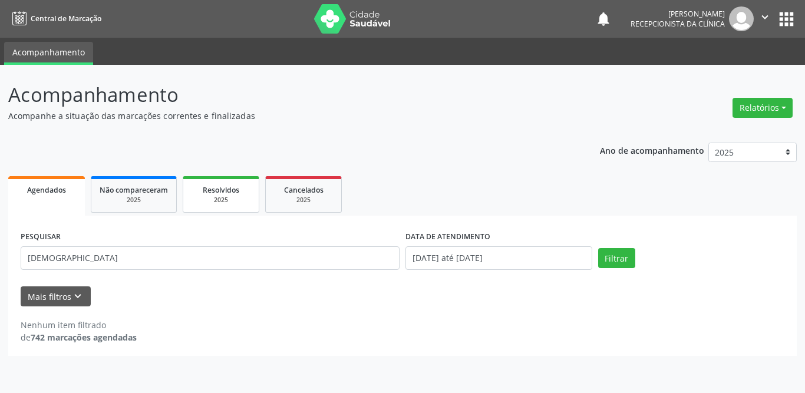
click at [222, 189] on span "Resolvidos" at bounding box center [221, 190] width 37 height 10
select select "9"
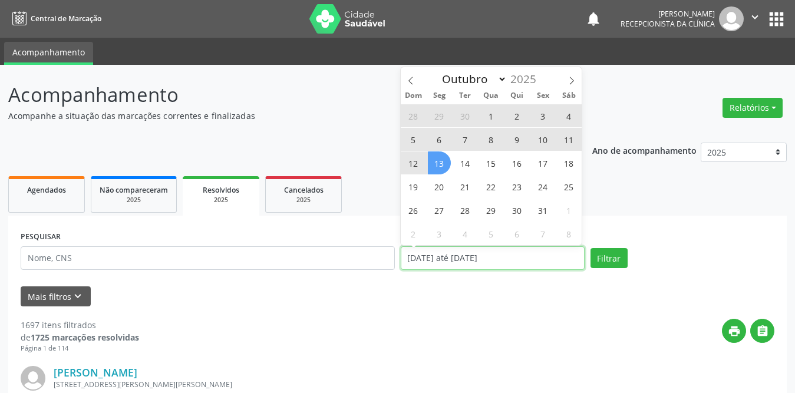
click at [448, 257] on input "[DATE] até [DATE]" at bounding box center [493, 258] width 184 height 24
click at [492, 113] on span "1" at bounding box center [491, 115] width 23 height 23
type input "01/10/2025"
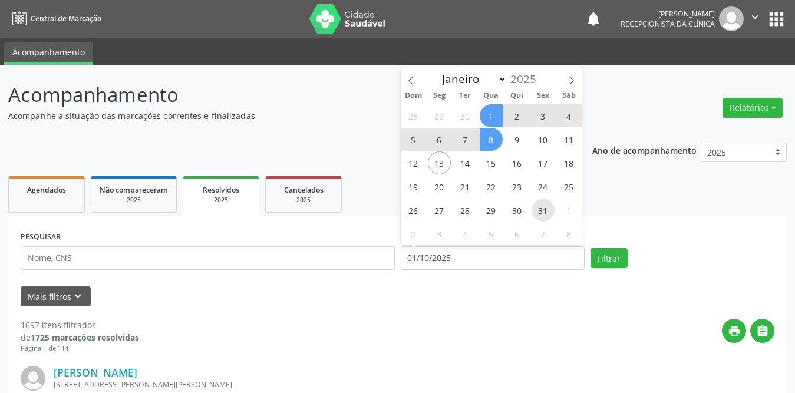
click at [549, 211] on span "31" at bounding box center [543, 210] width 23 height 23
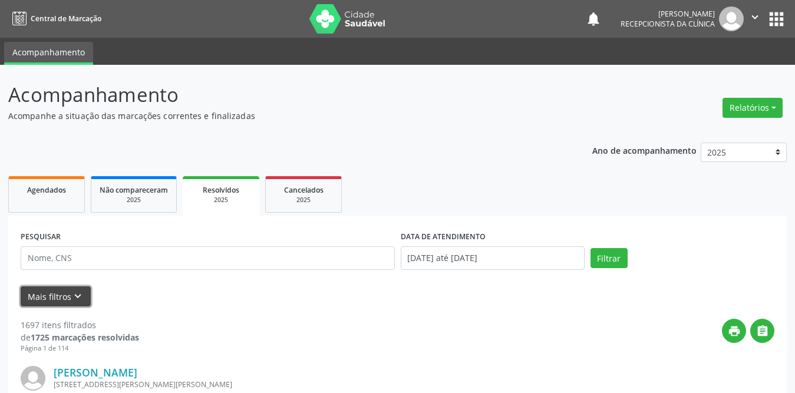
click at [67, 299] on button "Mais filtros keyboard_arrow_down" at bounding box center [56, 297] width 70 height 21
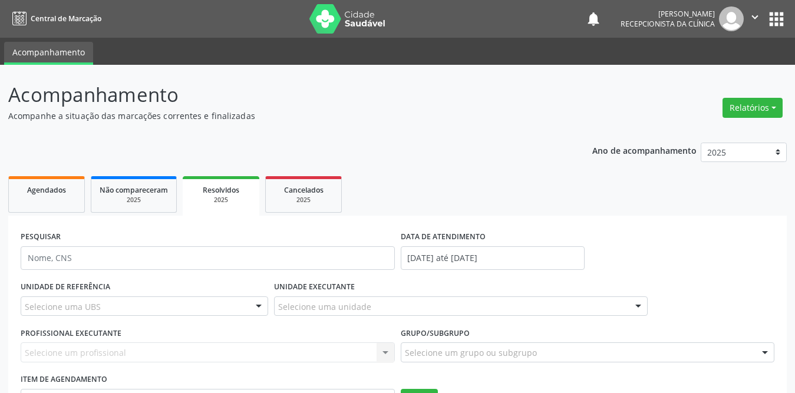
scroll to position [118, 0]
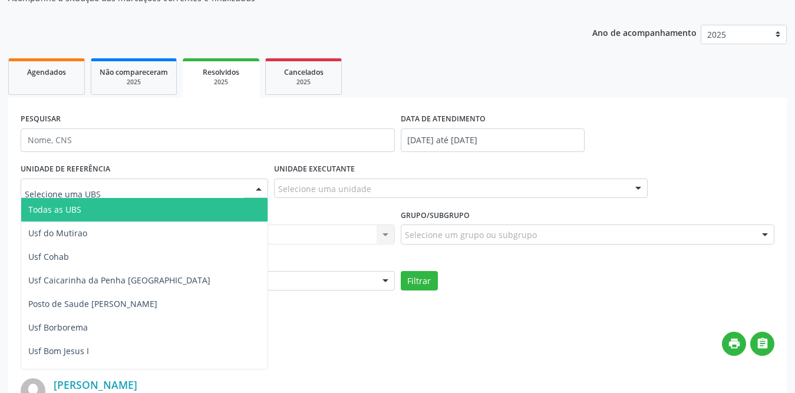
click at [116, 186] on div at bounding box center [145, 189] width 248 height 20
click at [103, 216] on span "Todas as UBS" at bounding box center [166, 210] width 290 height 24
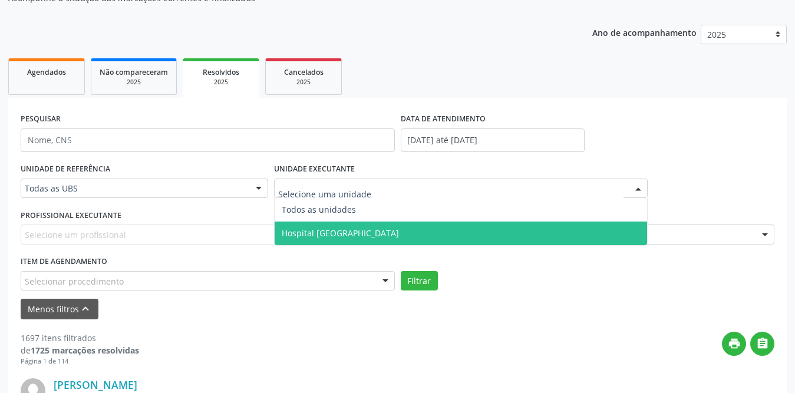
click at [343, 230] on span "Hospital [GEOGRAPHIC_DATA]" at bounding box center [340, 233] width 117 height 11
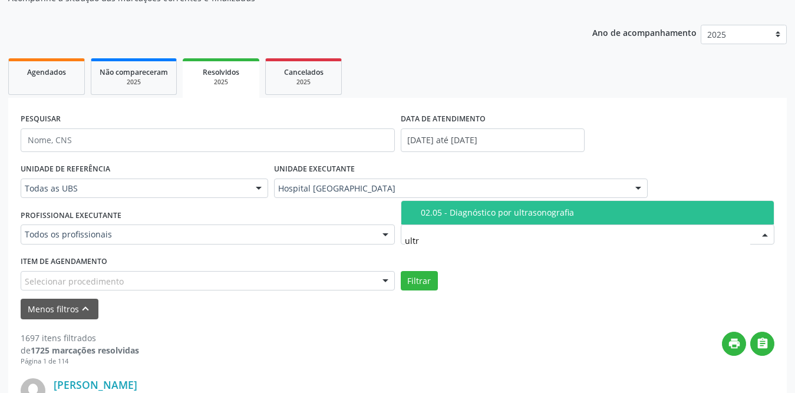
type input "ultra"
click at [456, 205] on span "02.05 - Diagnóstico por ultrasonografia" at bounding box center [588, 213] width 373 height 24
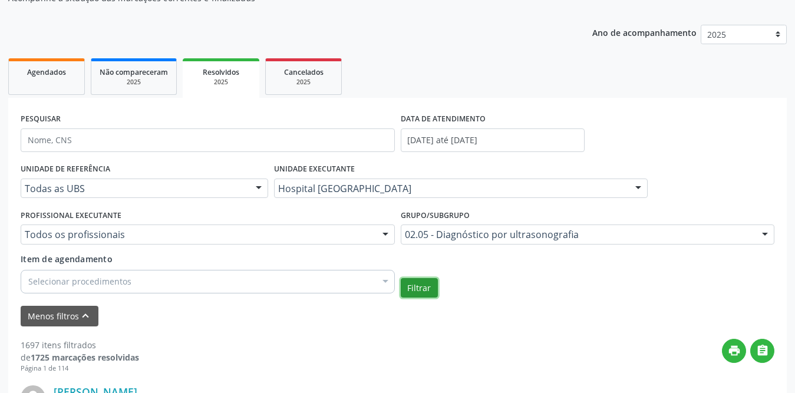
click at [423, 288] on button "Filtrar" at bounding box center [419, 288] width 37 height 20
click at [58, 86] on link "Agendados" at bounding box center [46, 76] width 77 height 37
select select "9"
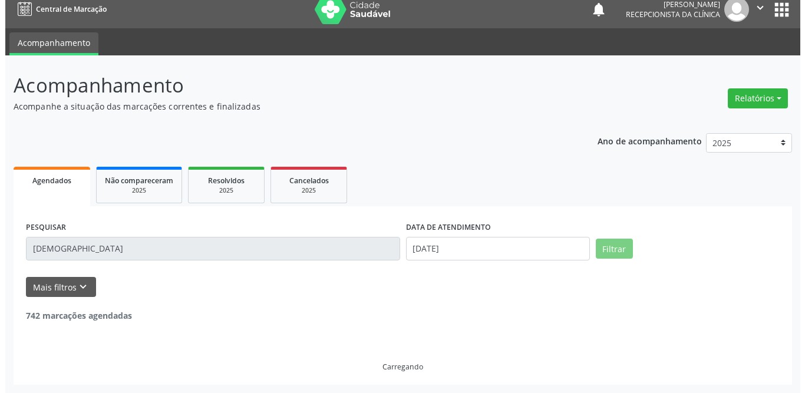
scroll to position [0, 0]
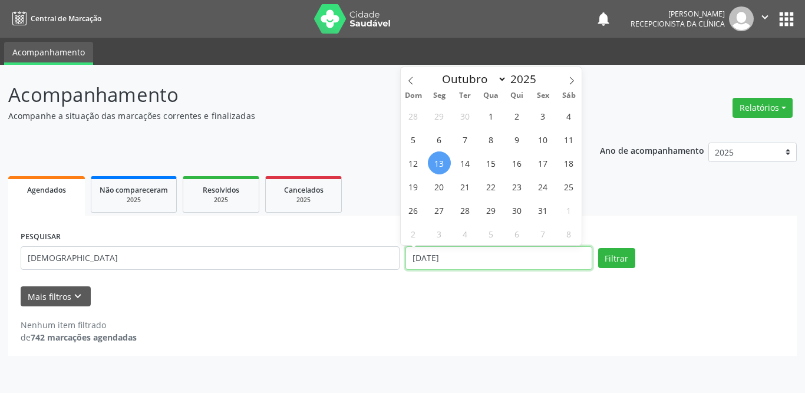
click at [437, 256] on input "[DATE]" at bounding box center [499, 258] width 187 height 24
click at [497, 118] on span "1" at bounding box center [491, 115] width 23 height 23
type input "01/10/2025"
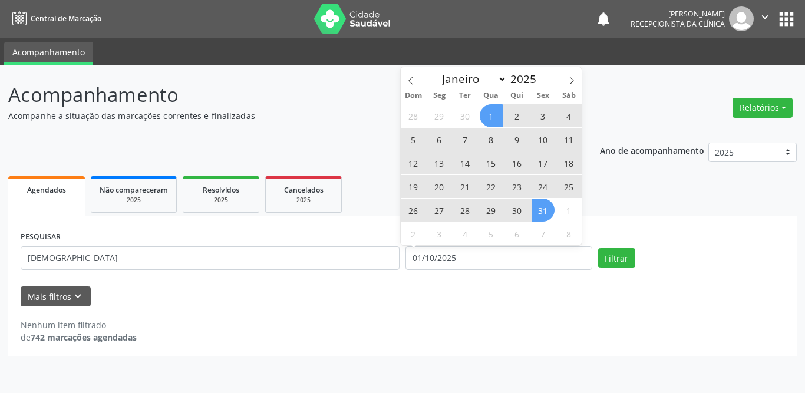
click at [545, 209] on span "31" at bounding box center [543, 210] width 23 height 23
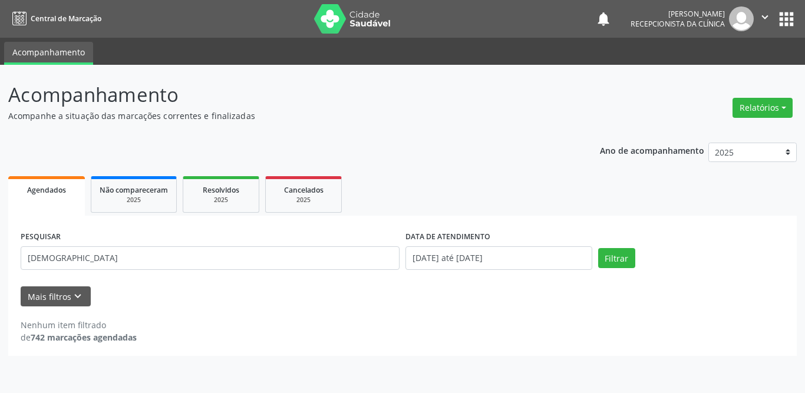
click at [304, 305] on div "Mais filtros keyboard_arrow_down" at bounding box center [403, 297] width 770 height 21
